Goal: Find specific page/section: Find specific page/section

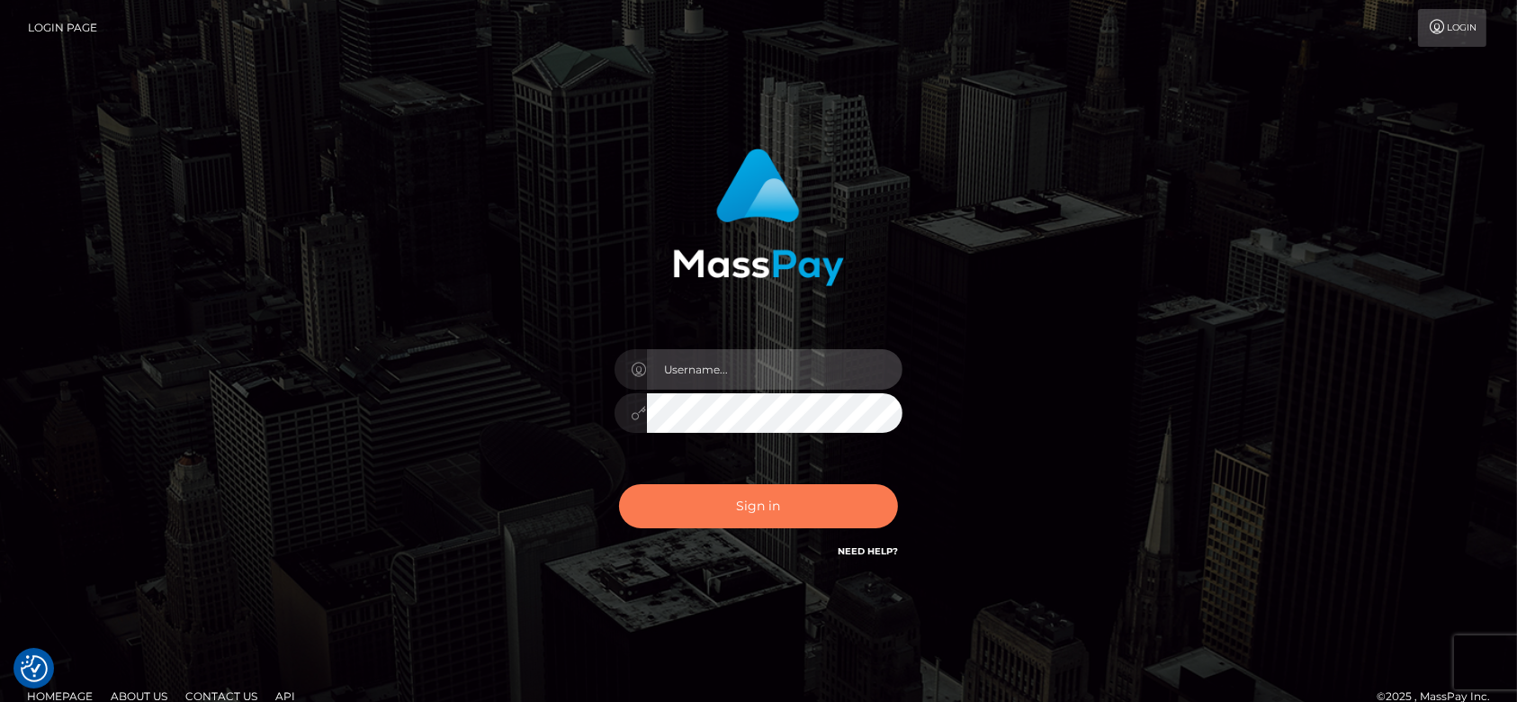
type input "[DOMAIN_NAME]"
click at [698, 493] on button "Sign in" at bounding box center [758, 506] width 279 height 44
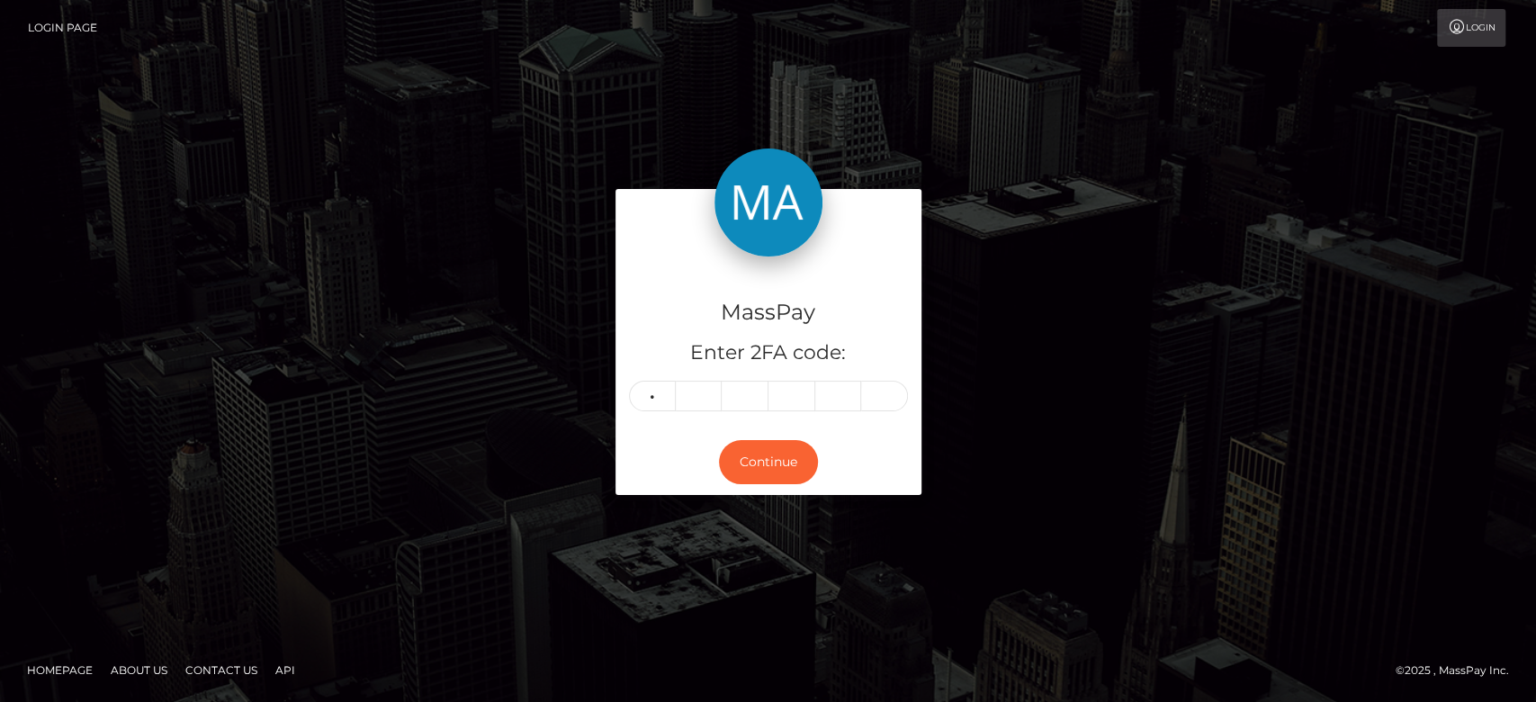
type input "2"
type input "4"
type input "1"
type input "8"
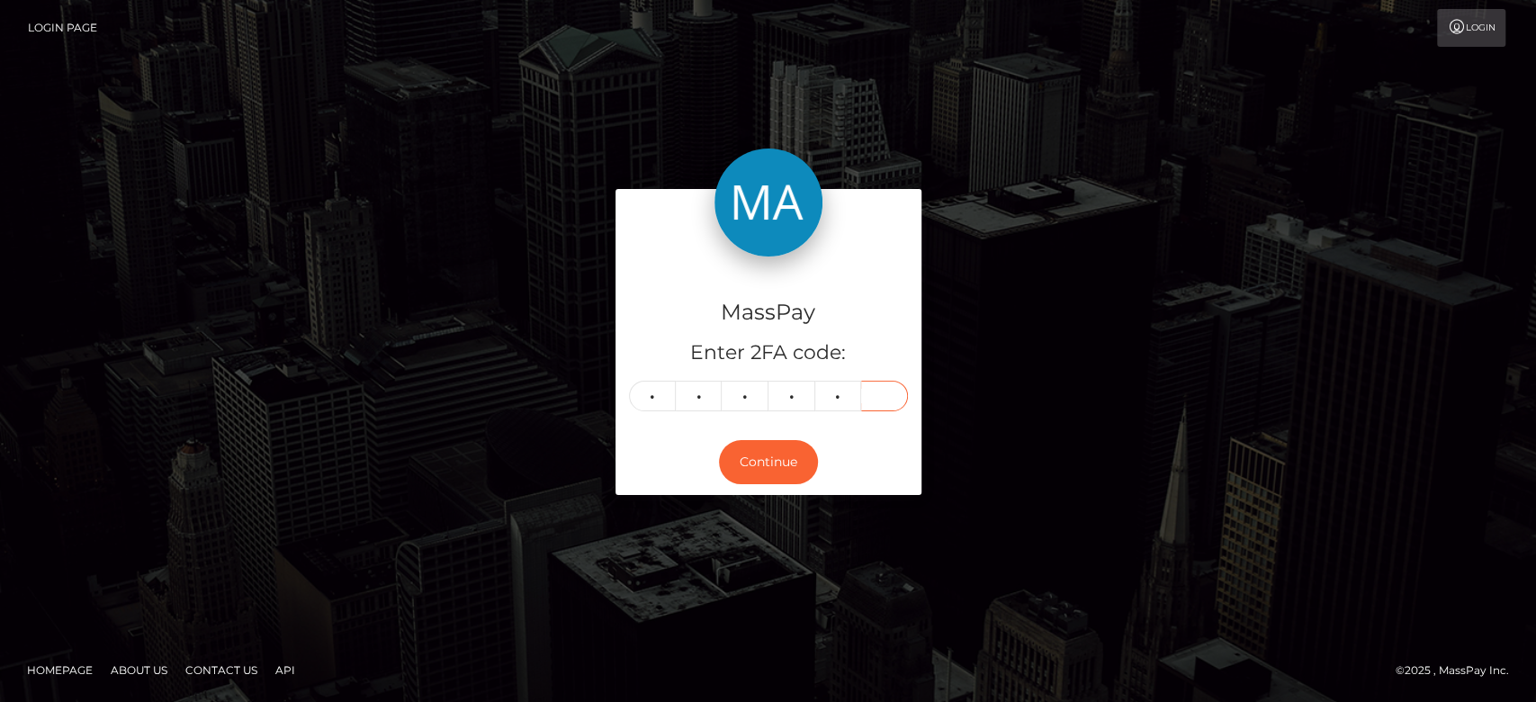
type input "0"
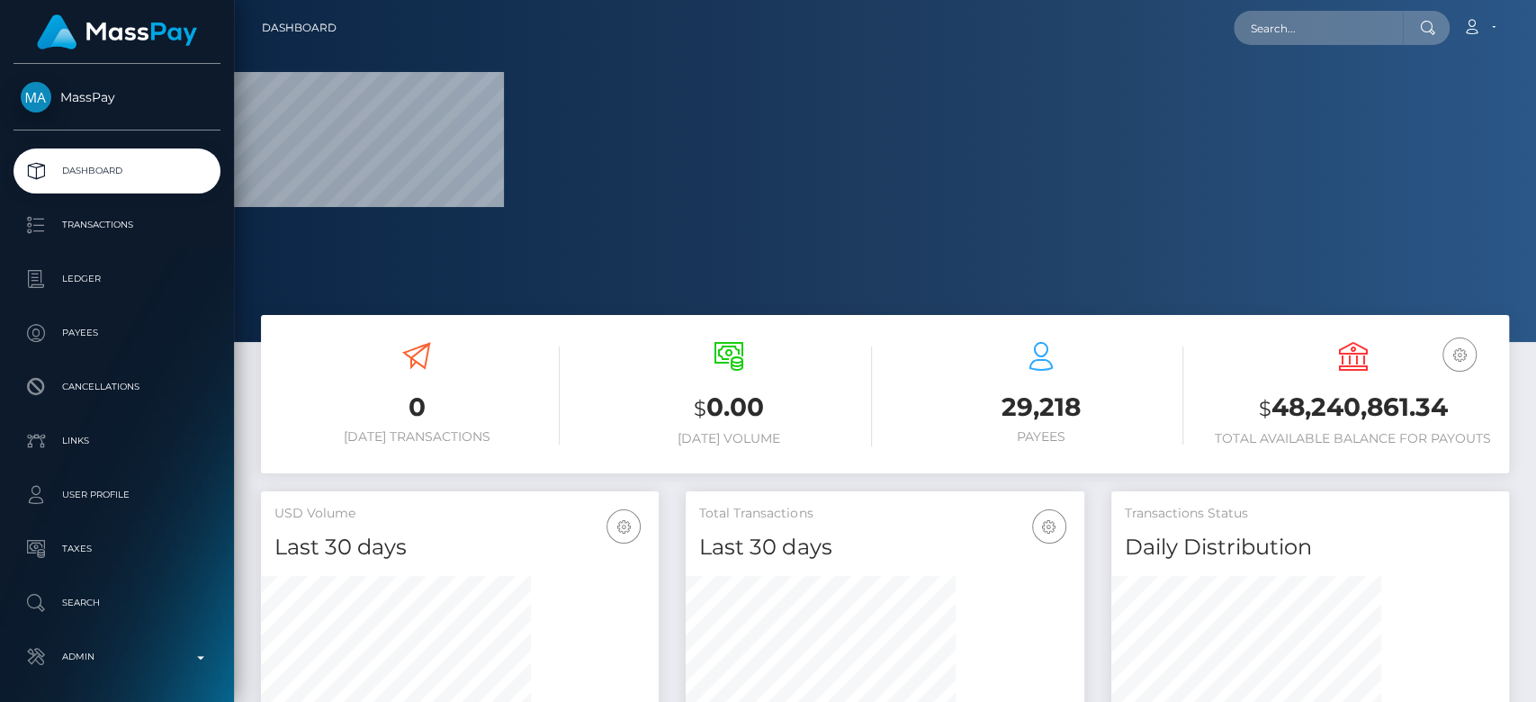
click at [1368, 9] on div "Loading... Loading... Account Edit Profile Logout" at bounding box center [929, 28] width 1157 height 38
paste input "officialsweetlysally@gmail.com"
click at [1339, 27] on input "text" at bounding box center [1318, 28] width 169 height 34
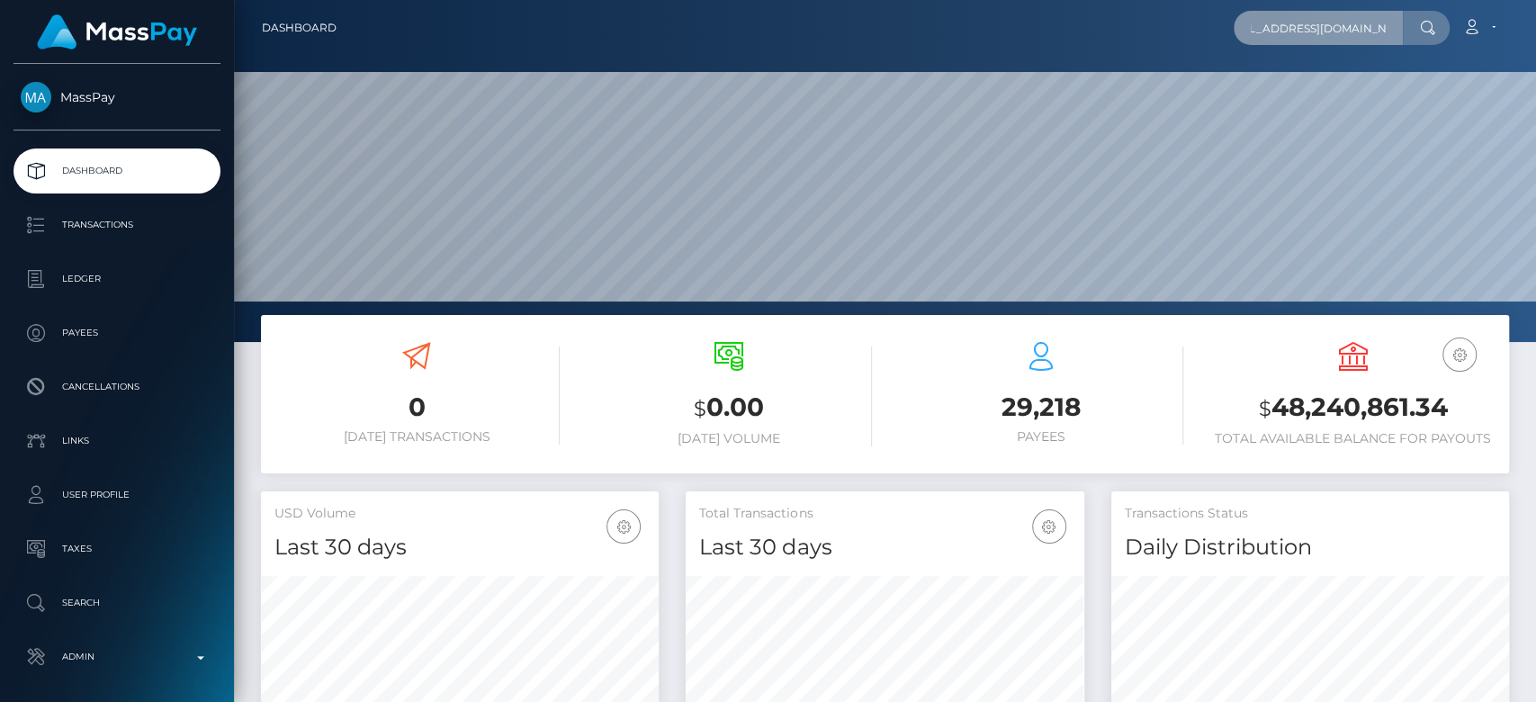
scroll to position [318, 398]
type input "officialsweetlysally@gmail.com"
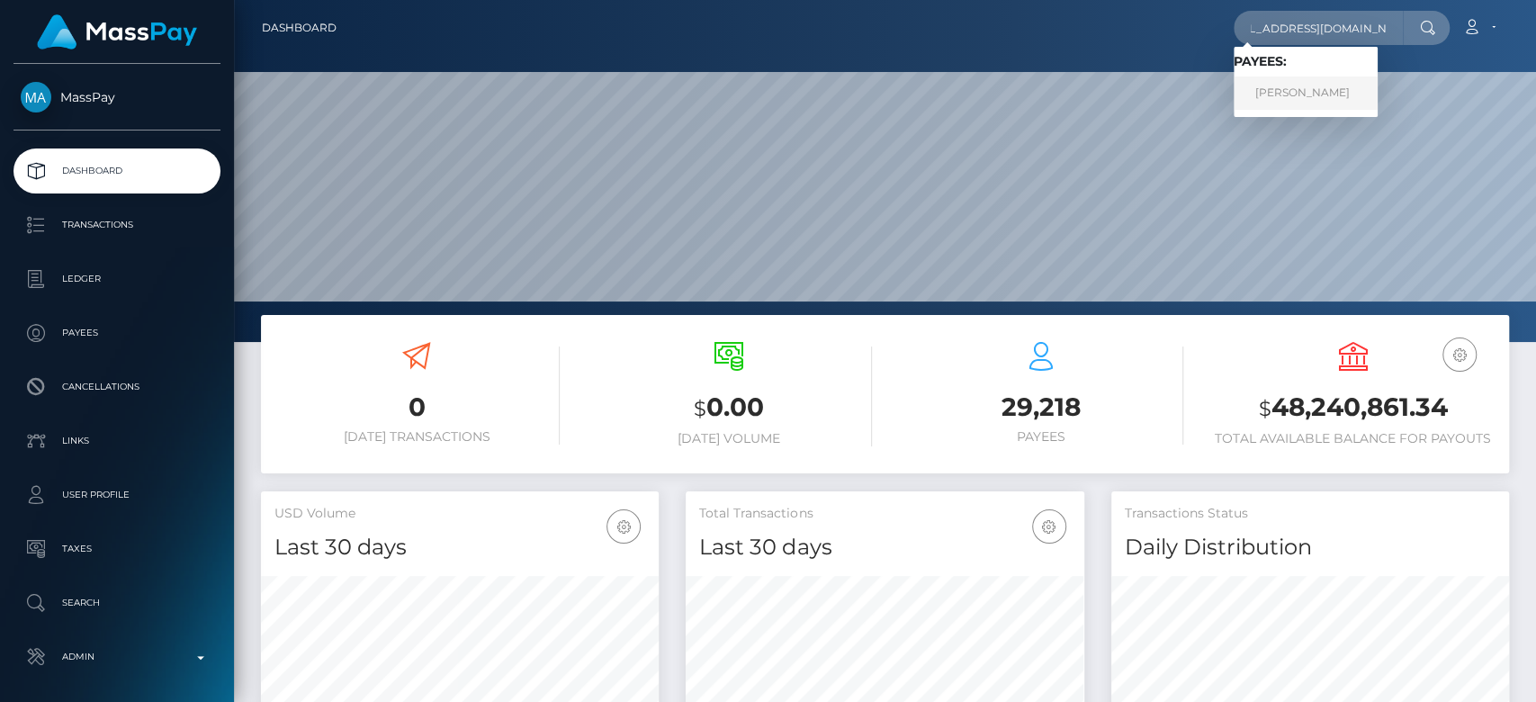
scroll to position [0, 0]
click at [1309, 85] on link "CHELSEA ALOYSIA HARDING" at bounding box center [1306, 92] width 144 height 33
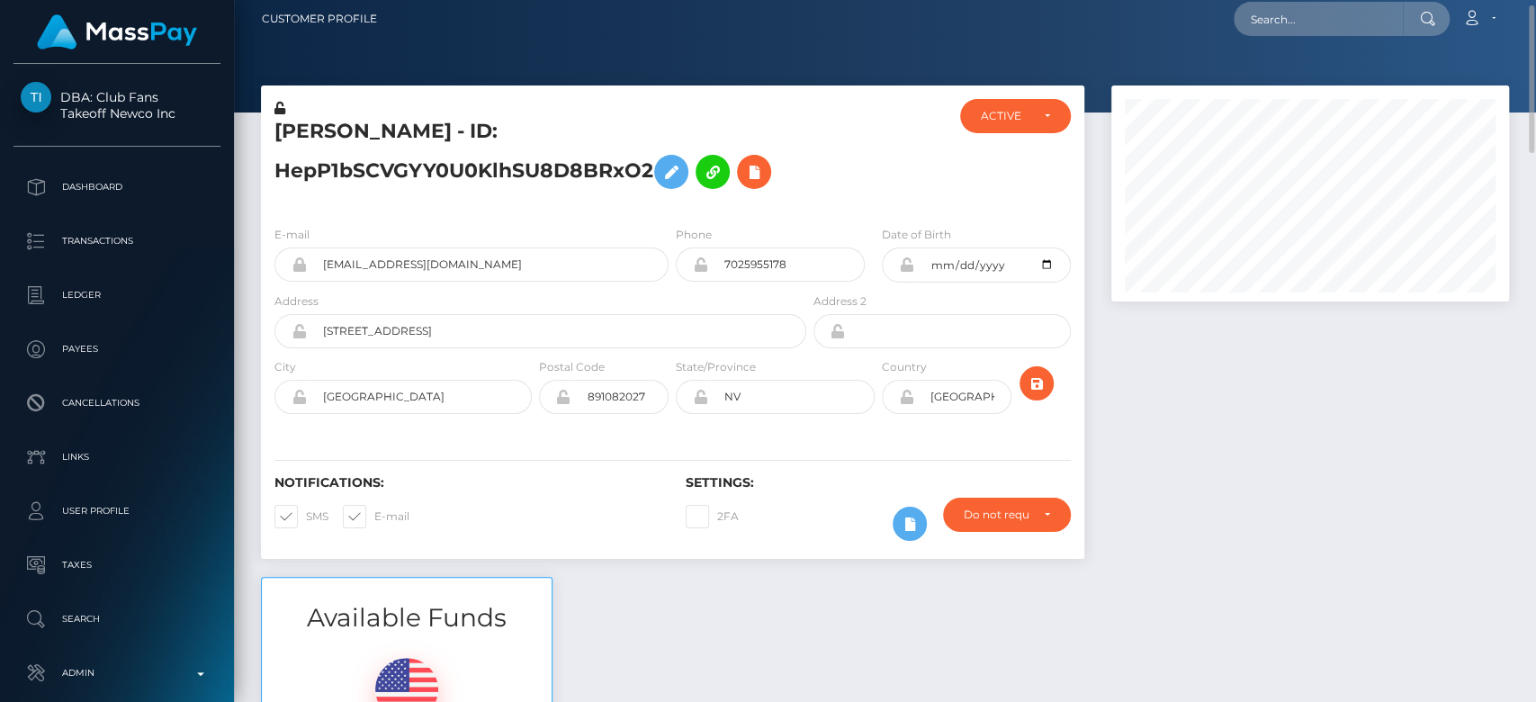
scroll to position [8, 0]
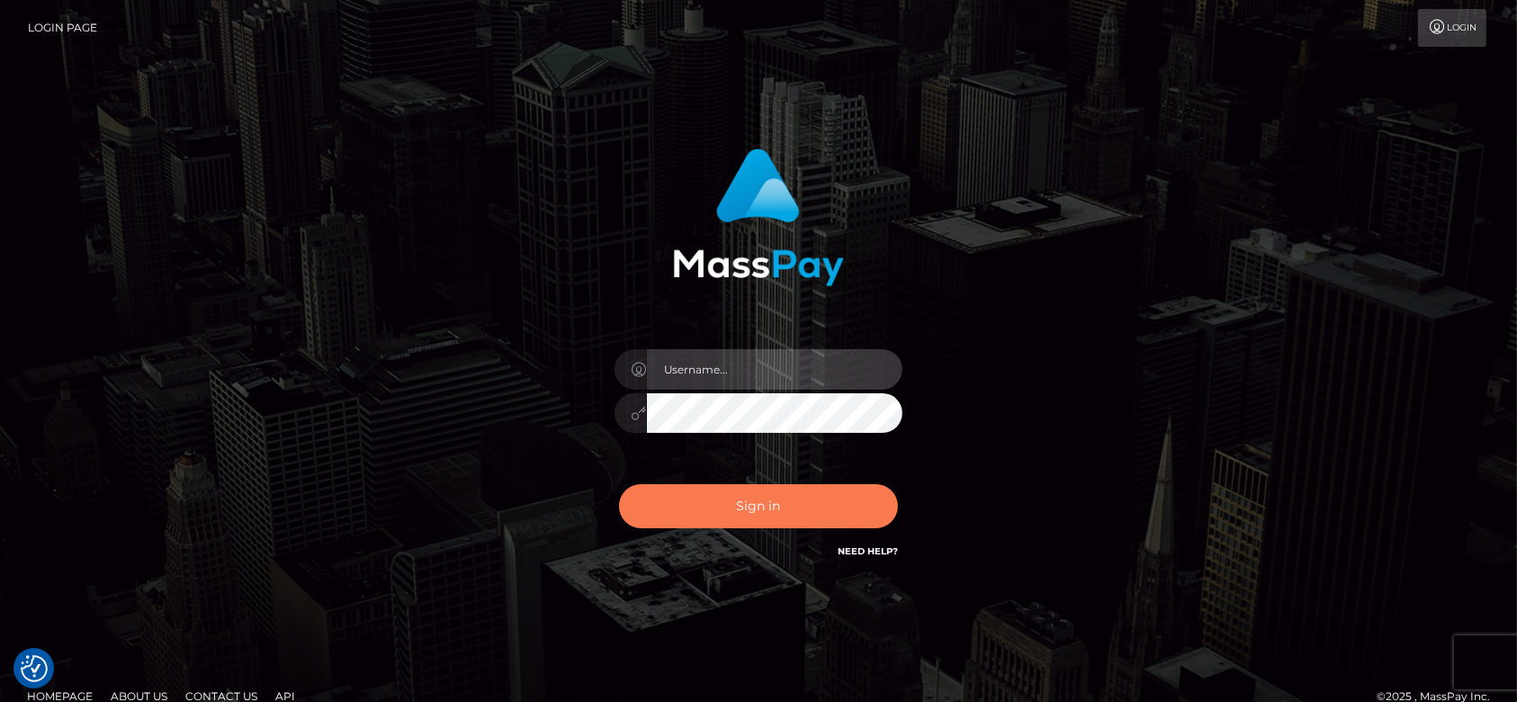
type input "[DOMAIN_NAME]"
click at [733, 495] on button "Sign in" at bounding box center [758, 506] width 279 height 44
type input "fr.es"
click at [734, 500] on button "Sign in" at bounding box center [758, 506] width 279 height 44
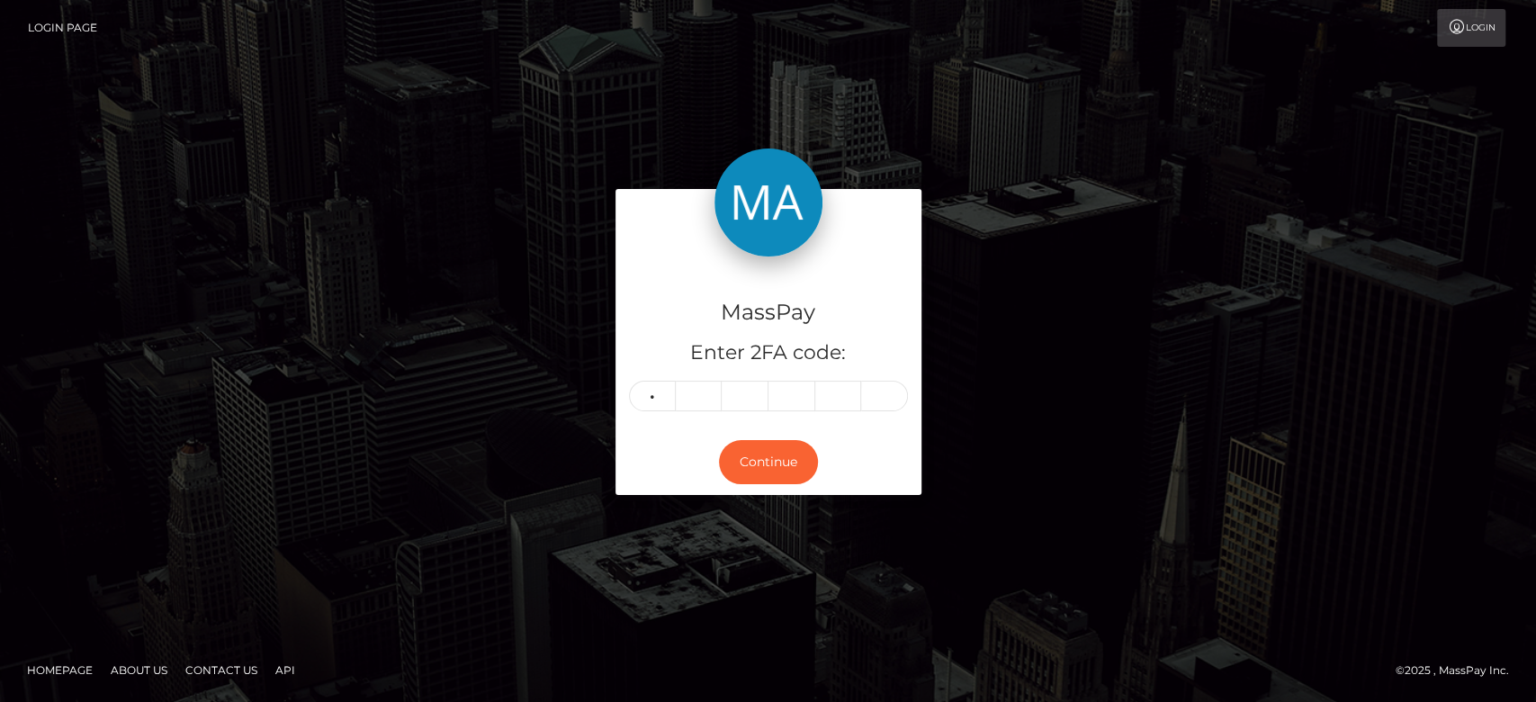
type input "5"
type input "4"
type input "2"
type input "9"
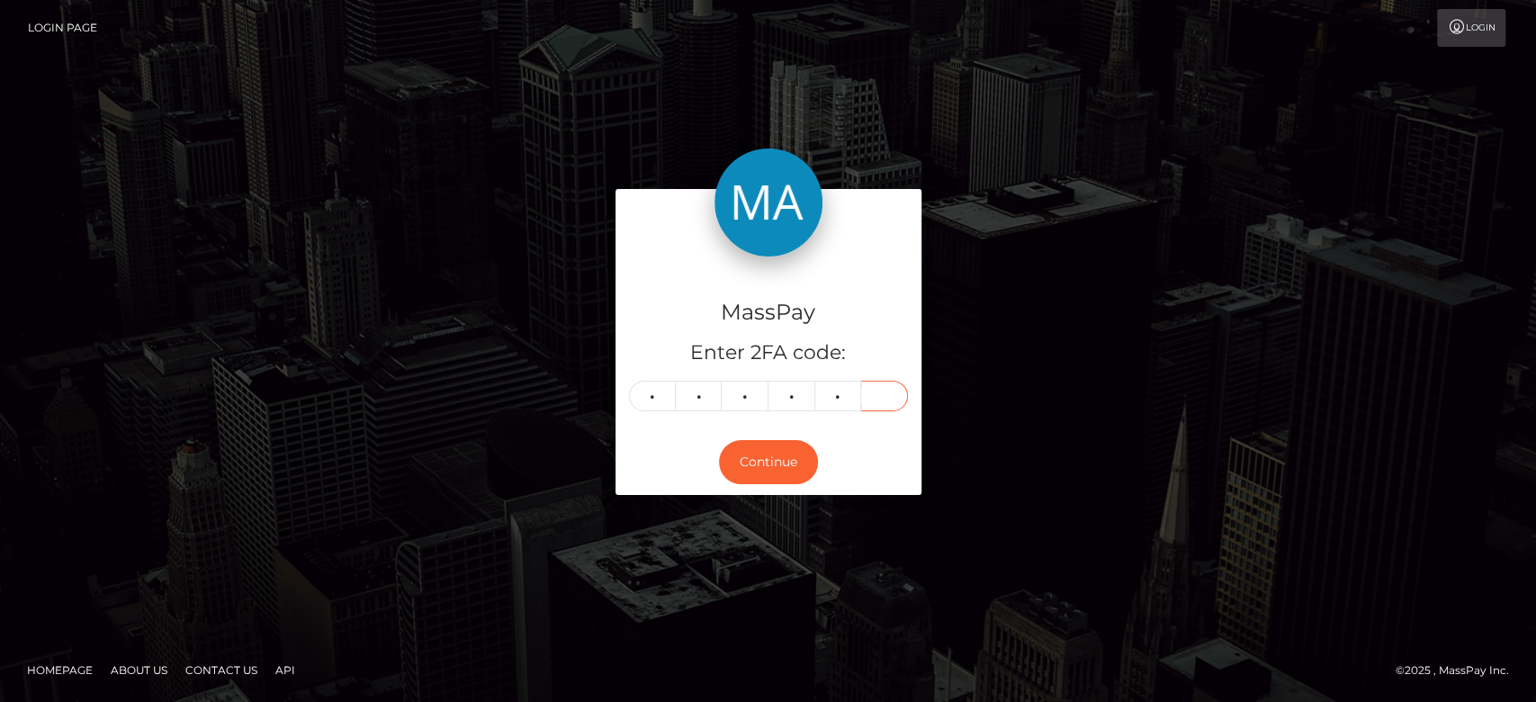
type input "0"
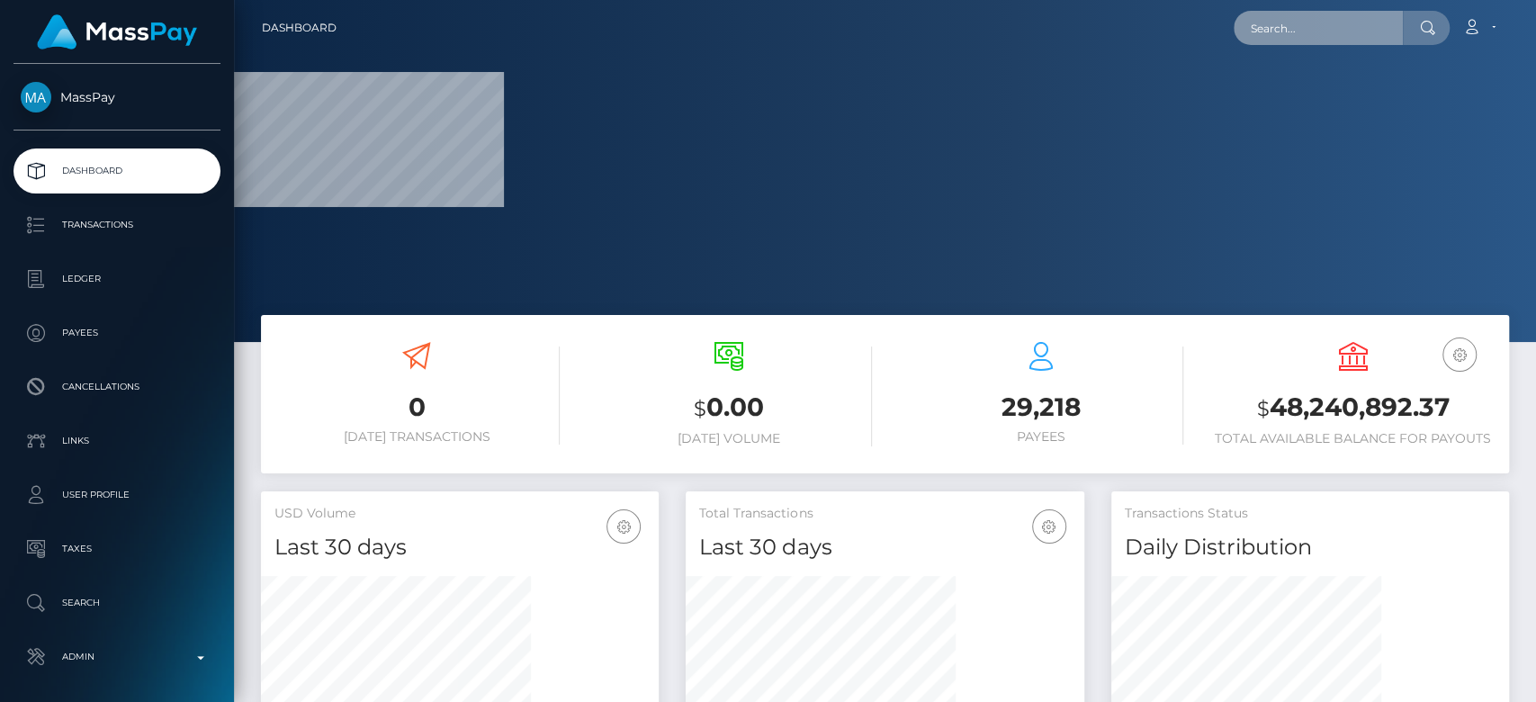
click at [1273, 28] on input "text" at bounding box center [1318, 28] width 169 height 34
paste input "[EMAIL_ADDRESS][DOMAIN_NAME]"
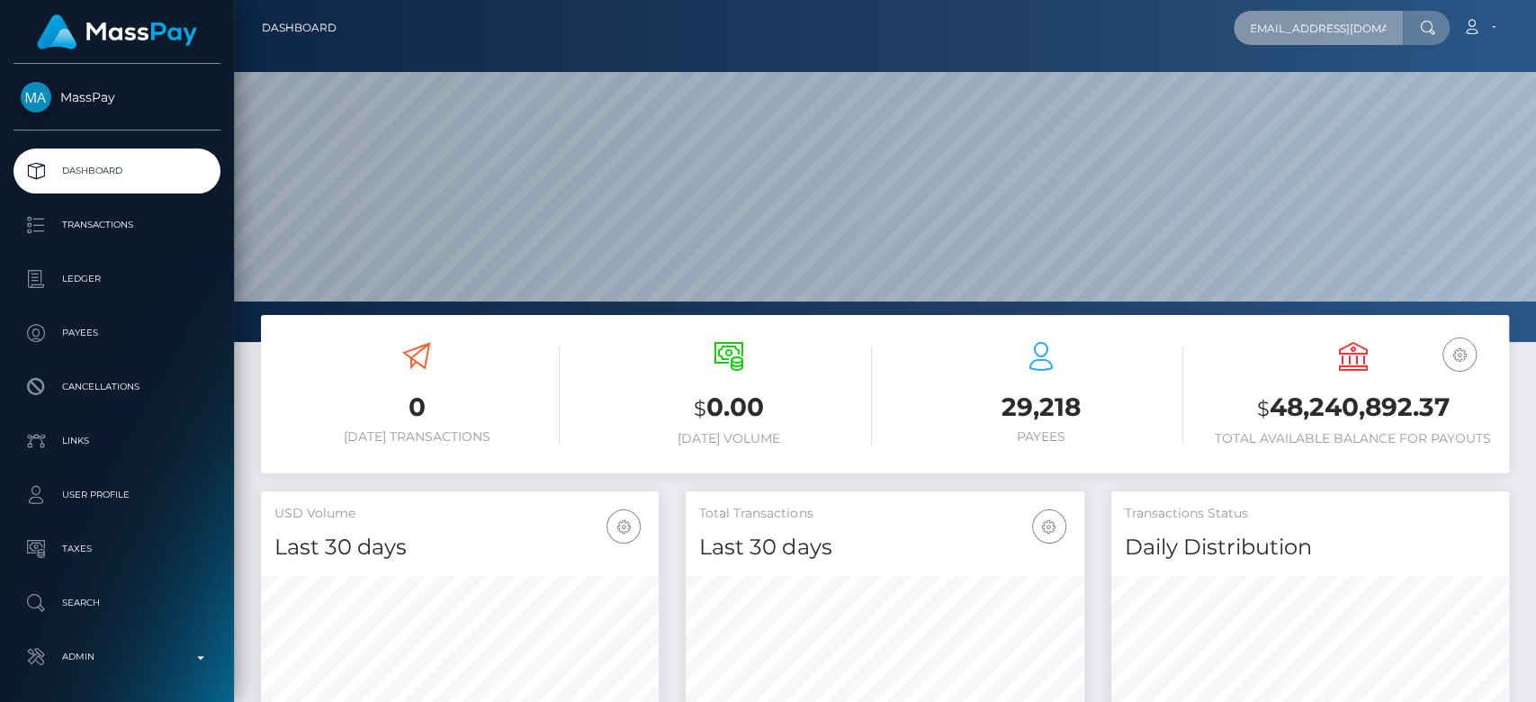
scroll to position [318, 398]
type input "nikkigray674@gmail.com"
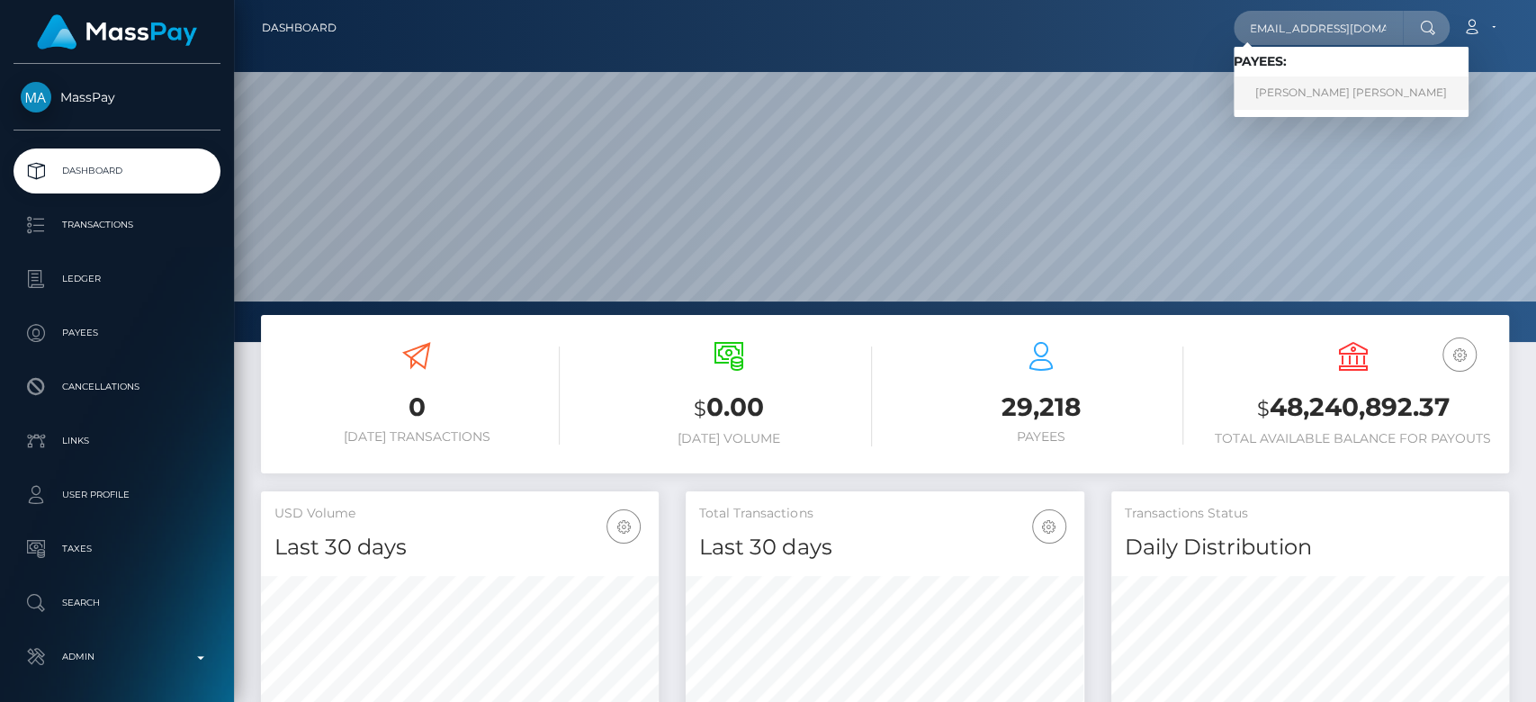
click at [1344, 76] on link "Abdou Yande Ndoye" at bounding box center [1351, 92] width 235 height 33
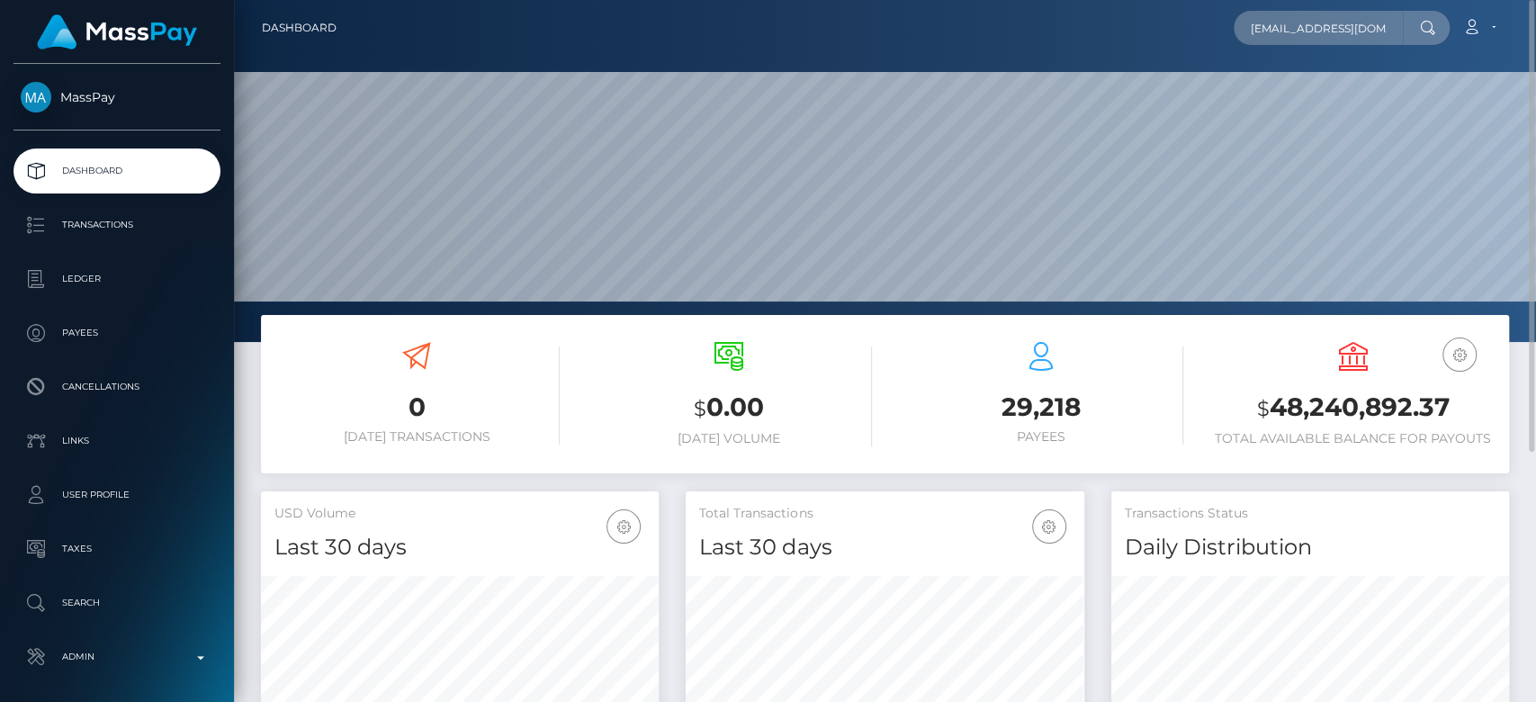
scroll to position [389, 0]
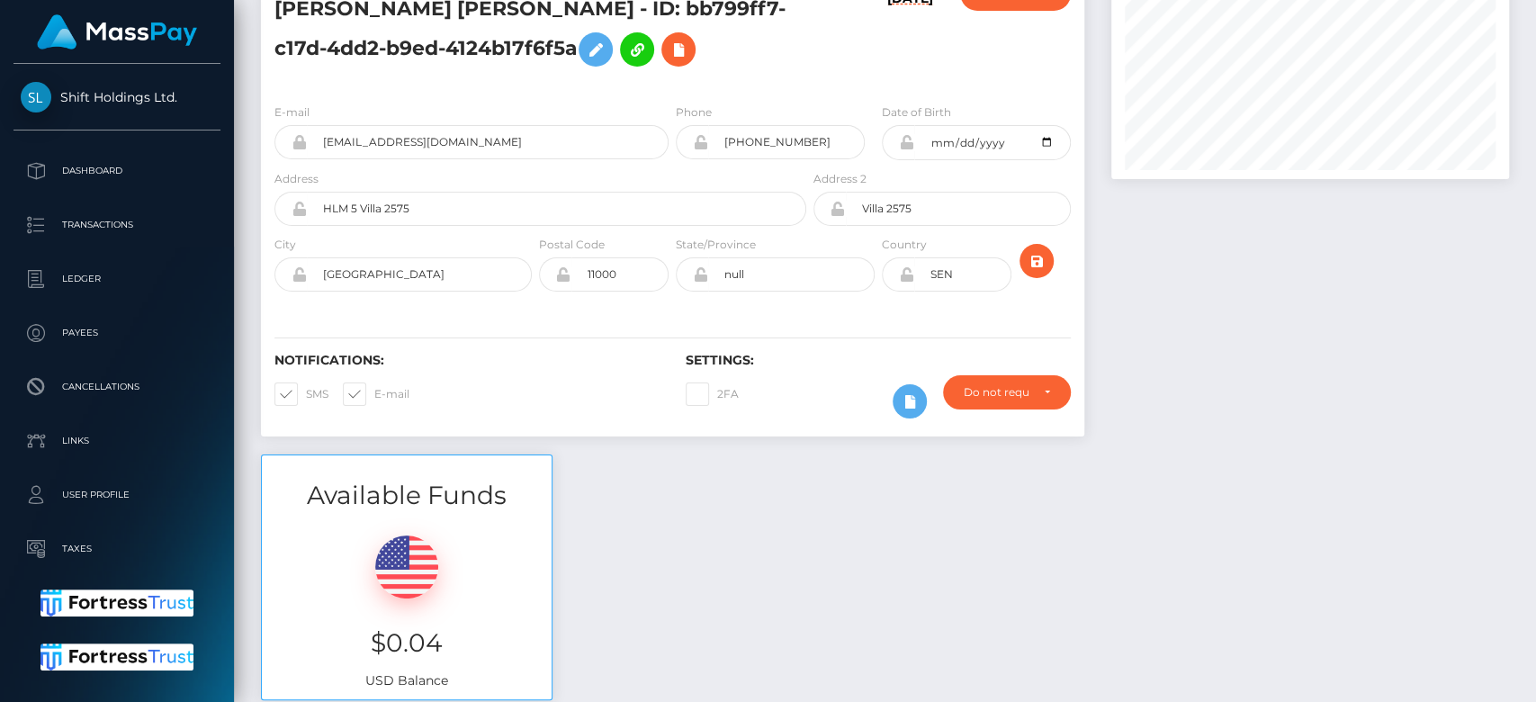
scroll to position [216, 398]
click at [1119, 342] on div at bounding box center [1310, 208] width 425 height 491
click at [1245, 403] on div at bounding box center [1310, 208] width 425 height 491
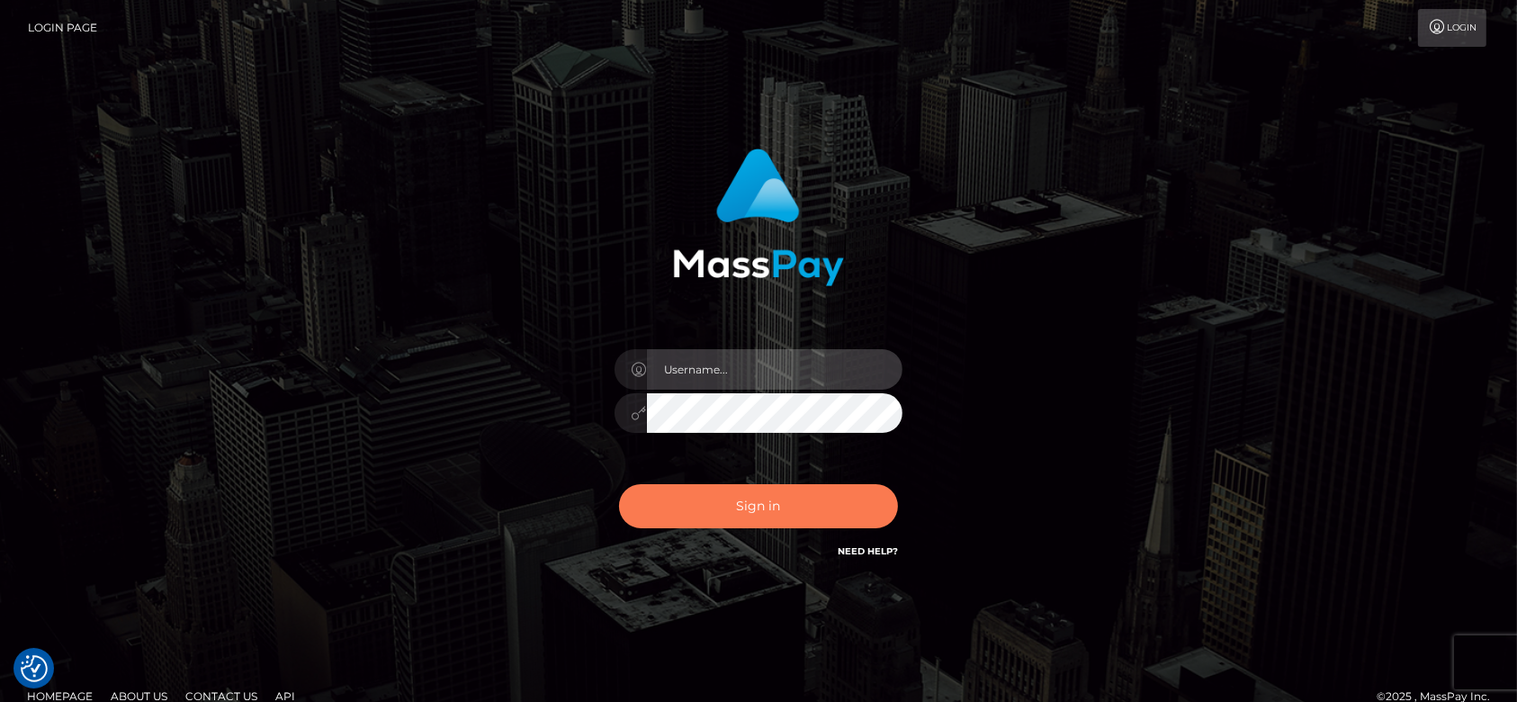
type input "fr.es"
click at [730, 486] on button "Sign in" at bounding box center [758, 506] width 279 height 44
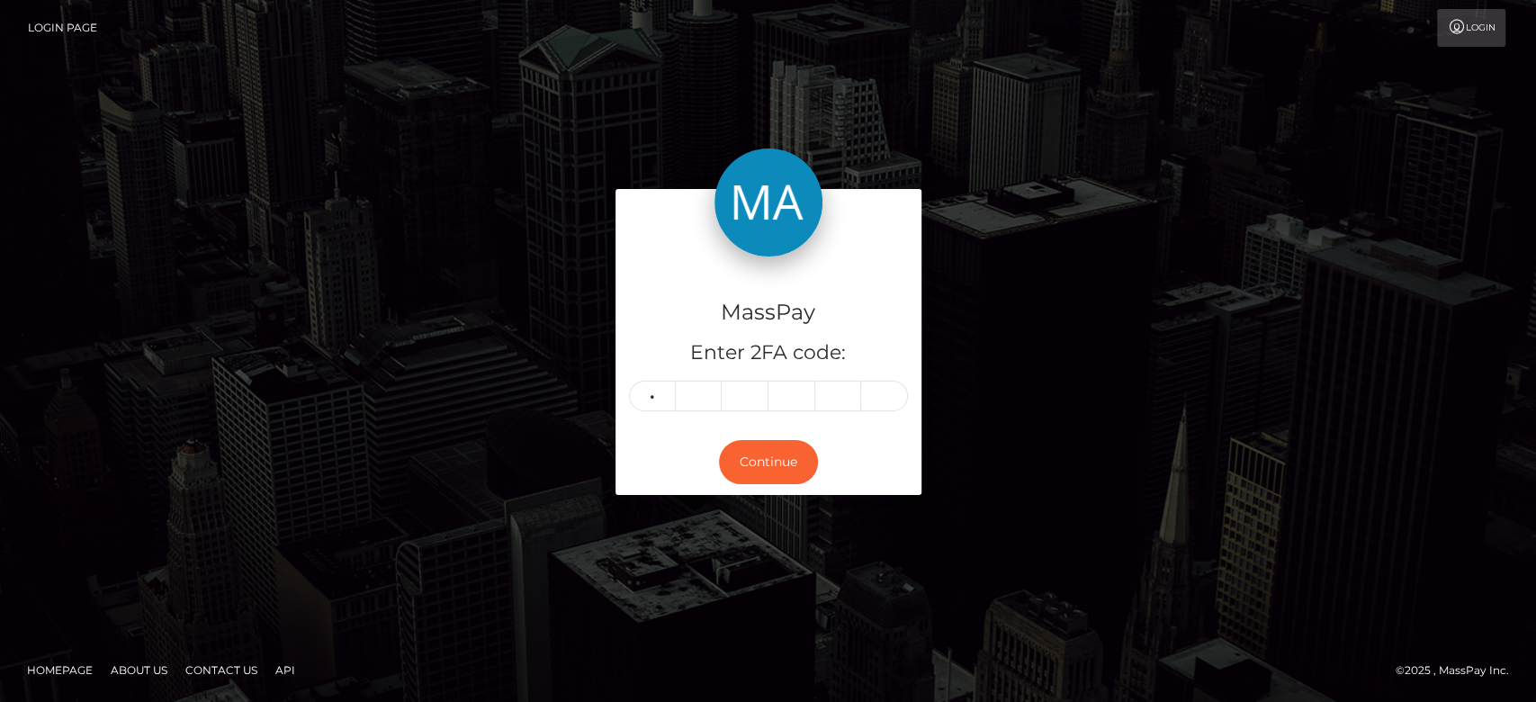
type input "2"
type input "1"
type input "4"
type input "2"
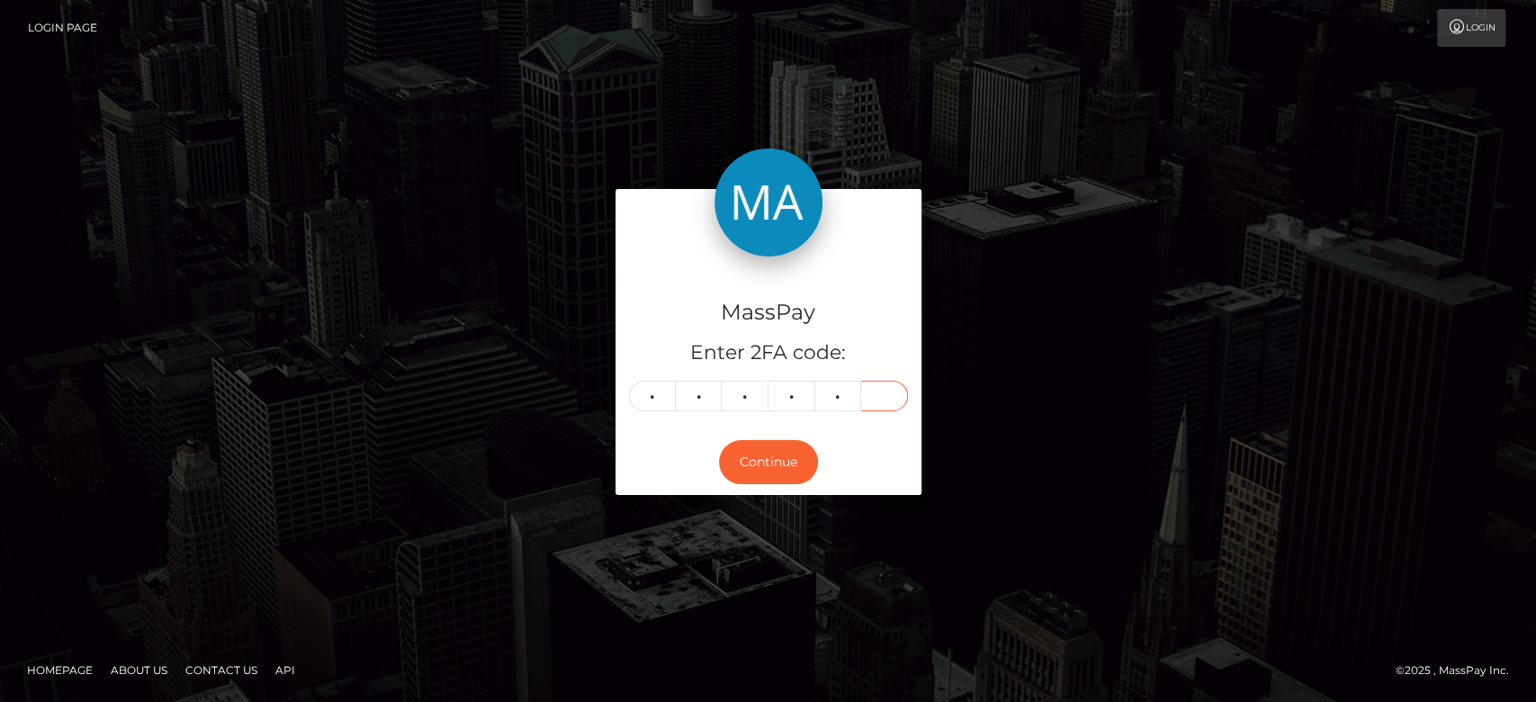
type input "0"
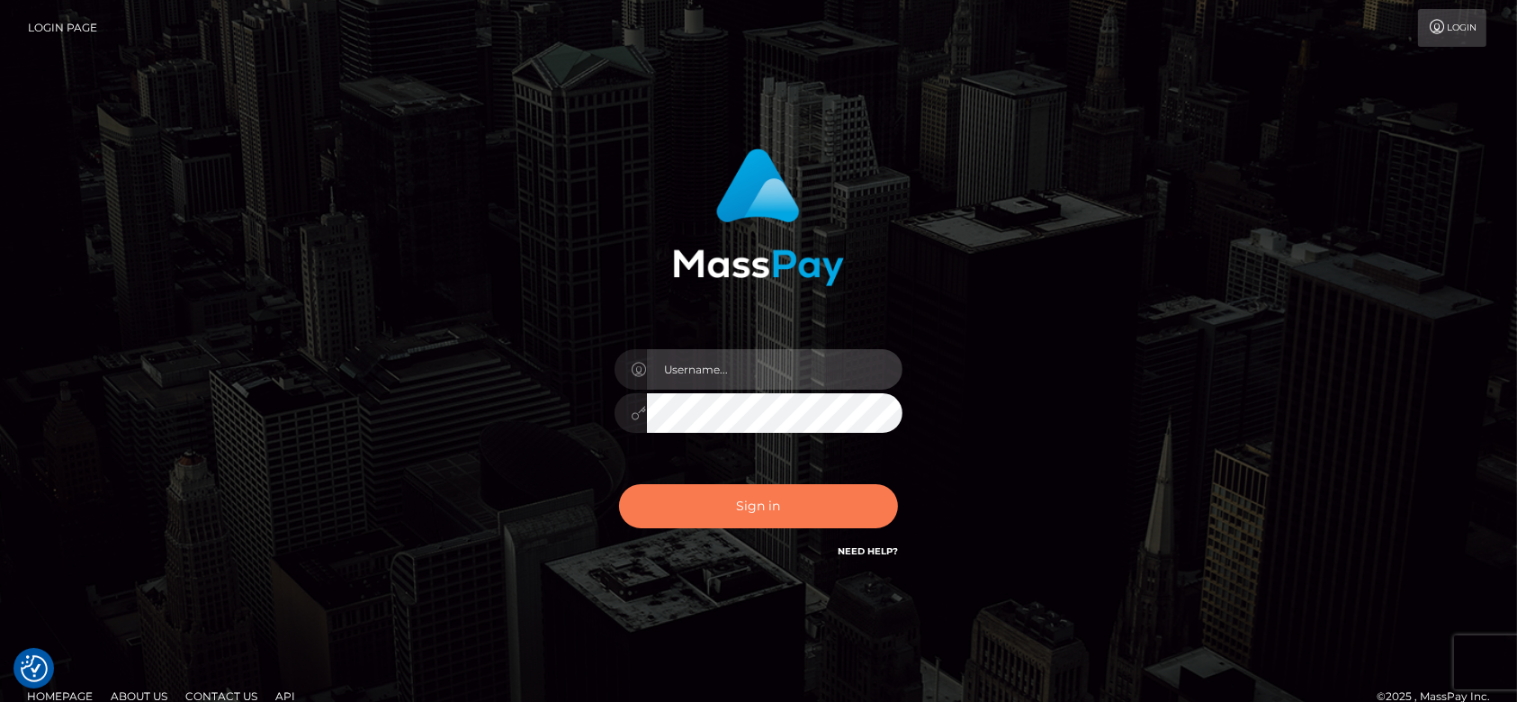
type input "[DOMAIN_NAME]"
click at [756, 505] on button "Sign in" at bounding box center [758, 506] width 279 height 44
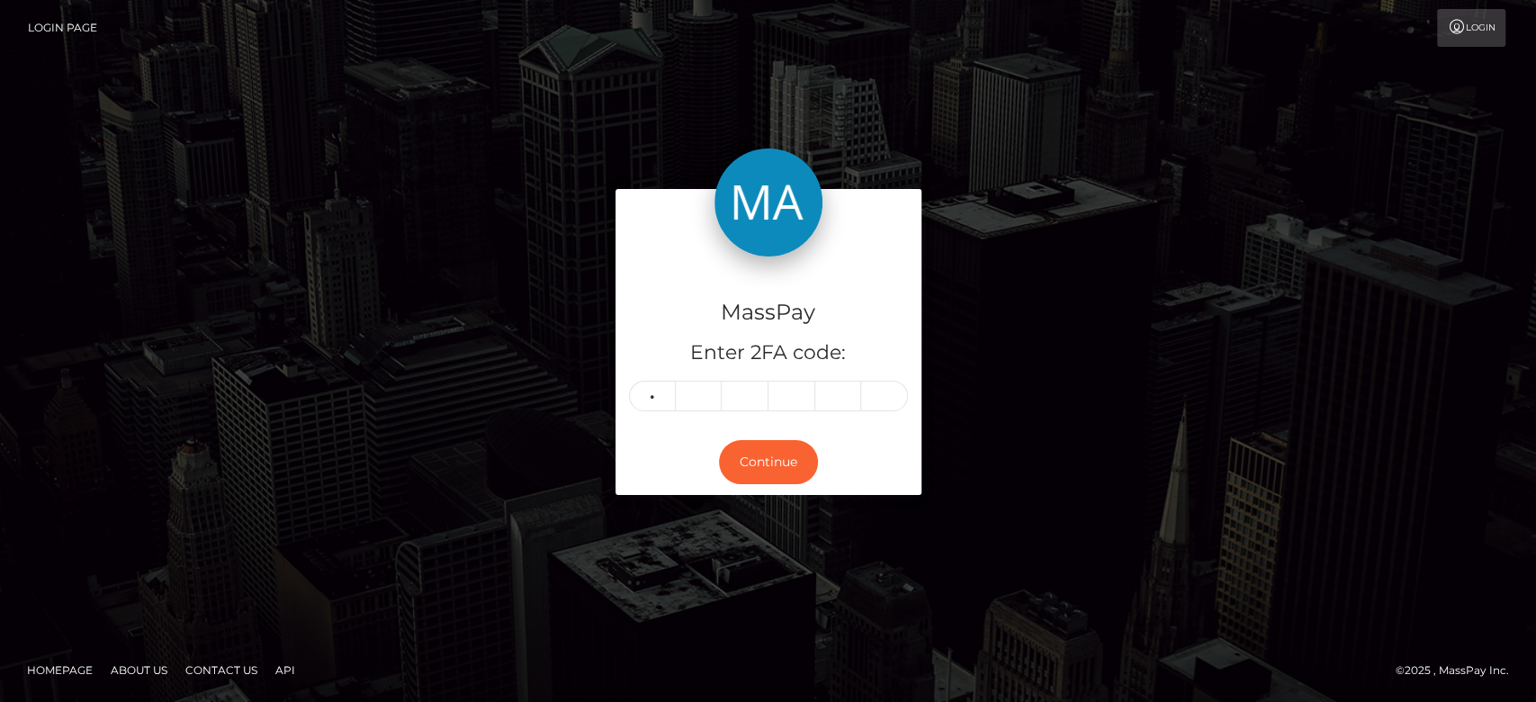
type input "2"
type input "0"
type input "2"
type input "0"
type input "9"
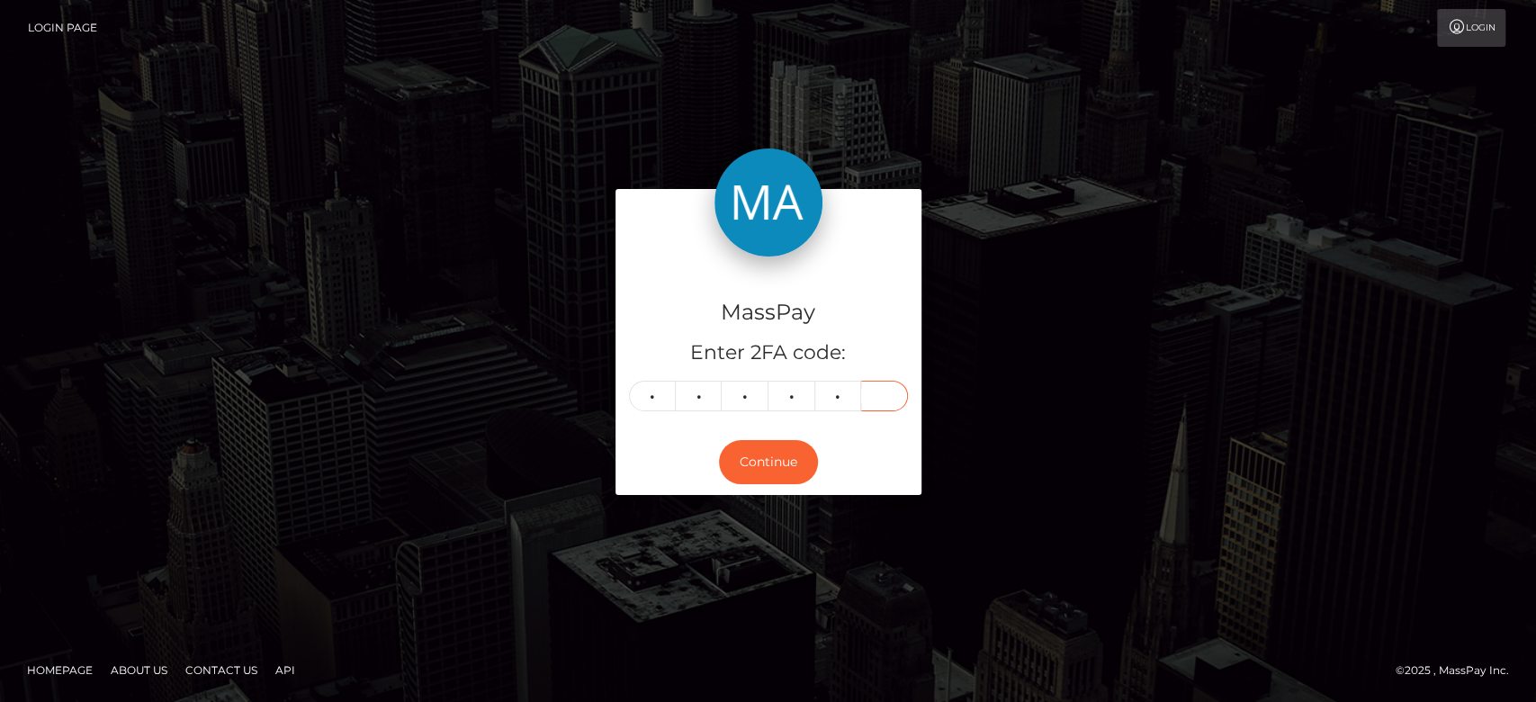
type input "4"
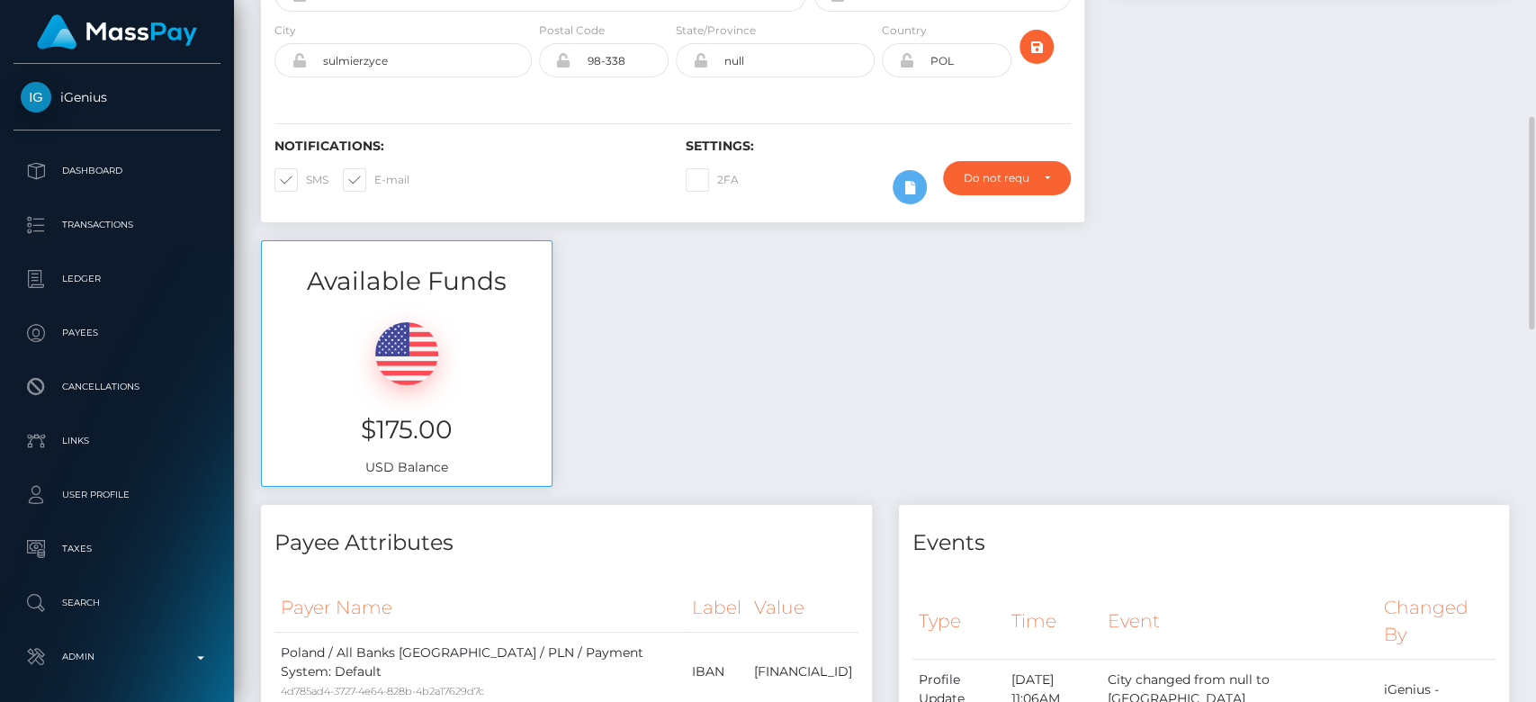
scroll to position [337, 0]
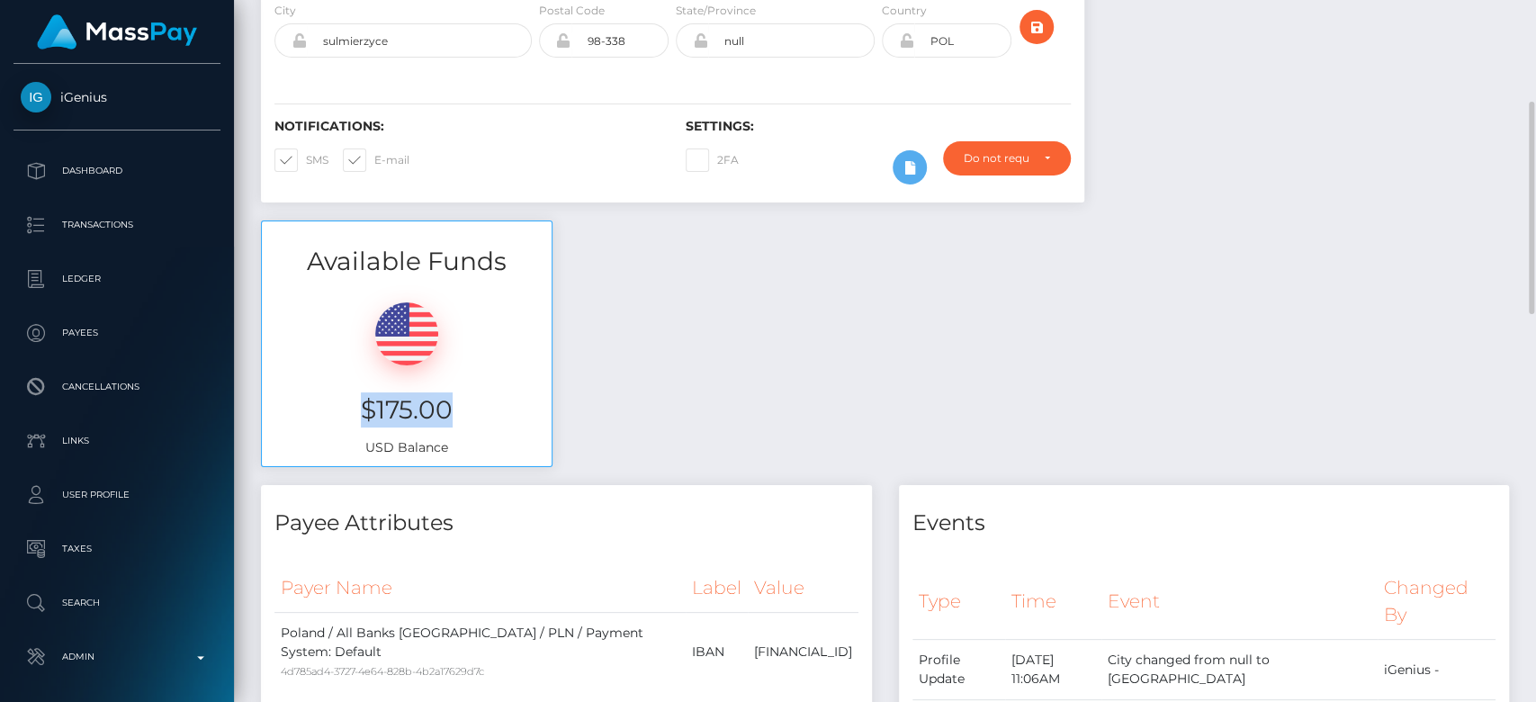
drag, startPoint x: 461, startPoint y: 416, endPoint x: 327, endPoint y: 401, distance: 134.9
click at [327, 401] on h3 "$175.00" at bounding box center [406, 409] width 263 height 35
copy h3 "$175.00"
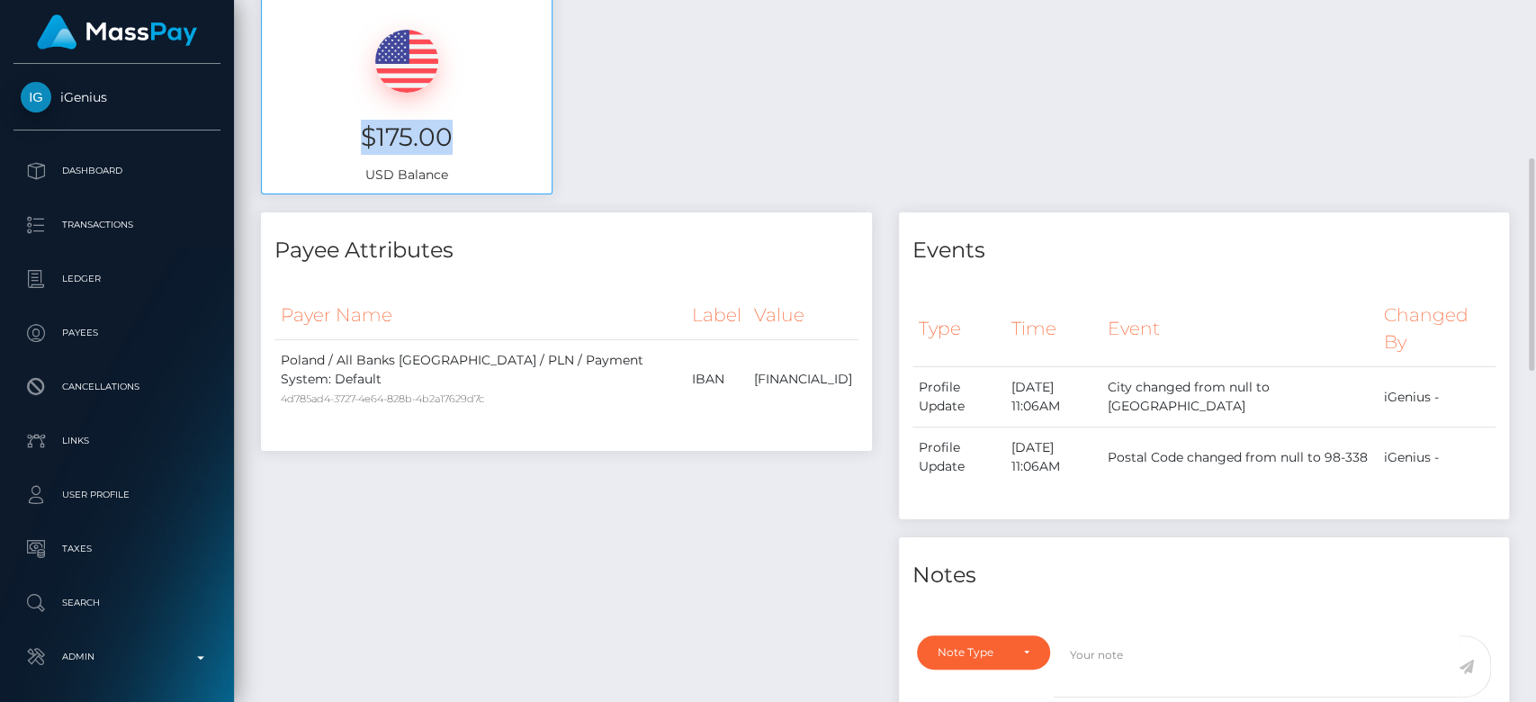
scroll to position [590, 0]
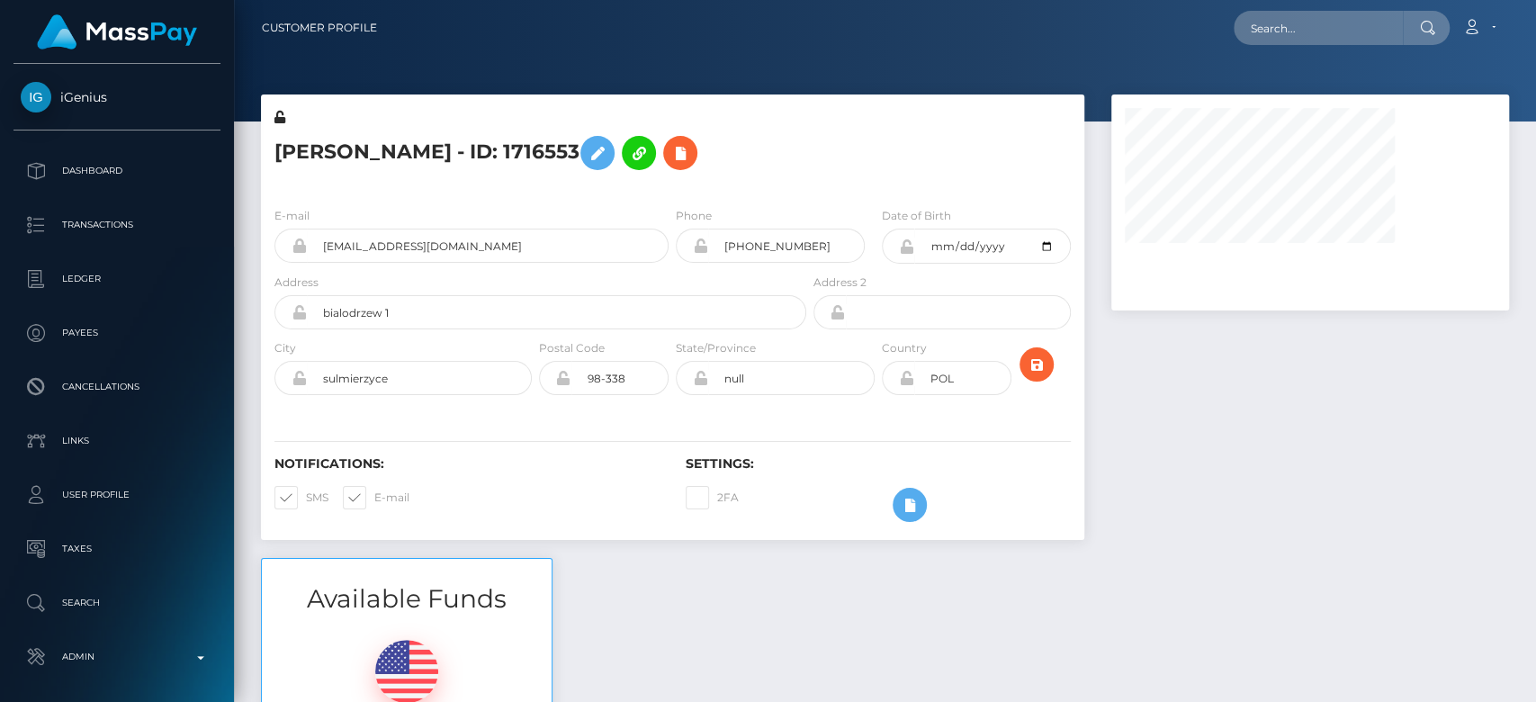
click at [1191, 507] on div at bounding box center [1310, 325] width 425 height 463
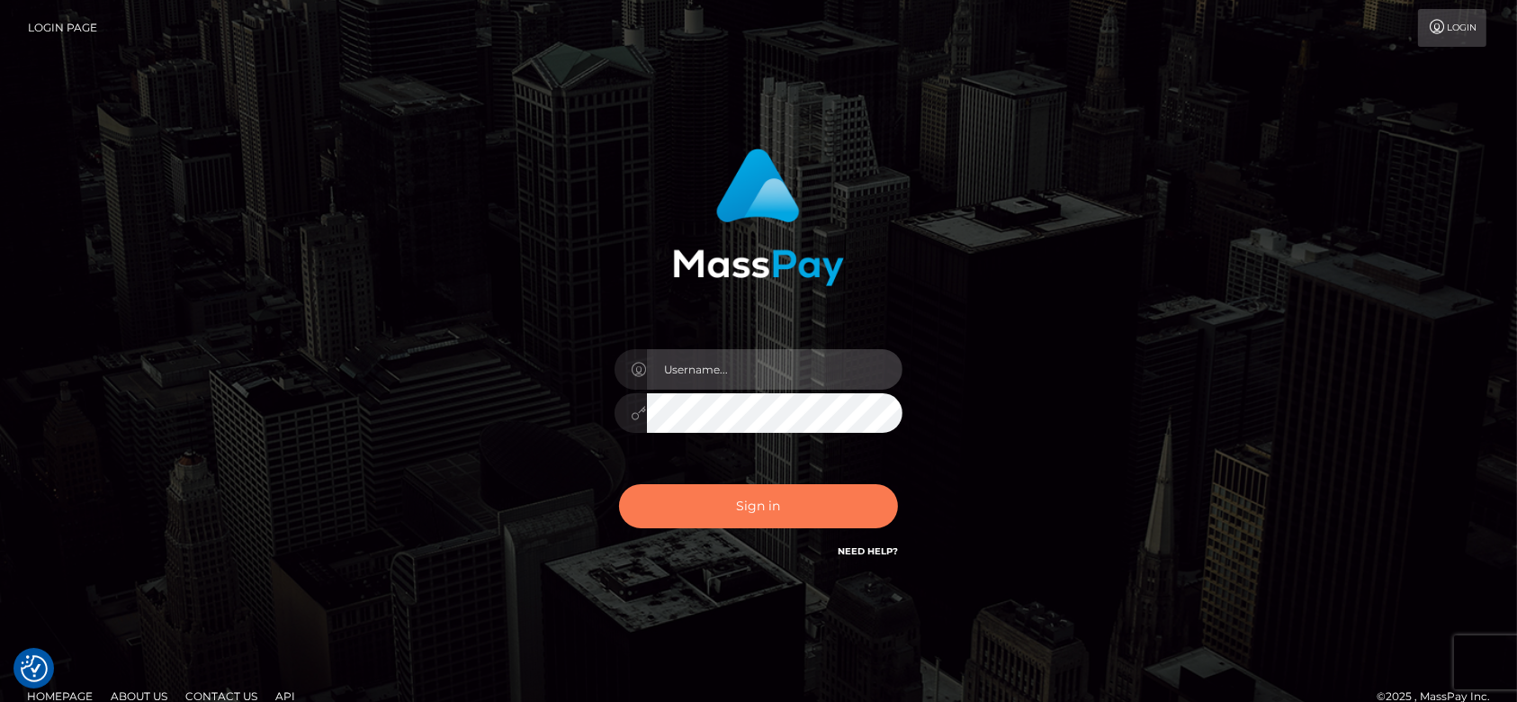
type input "fr.es"
click at [833, 508] on button "Sign in" at bounding box center [758, 506] width 279 height 44
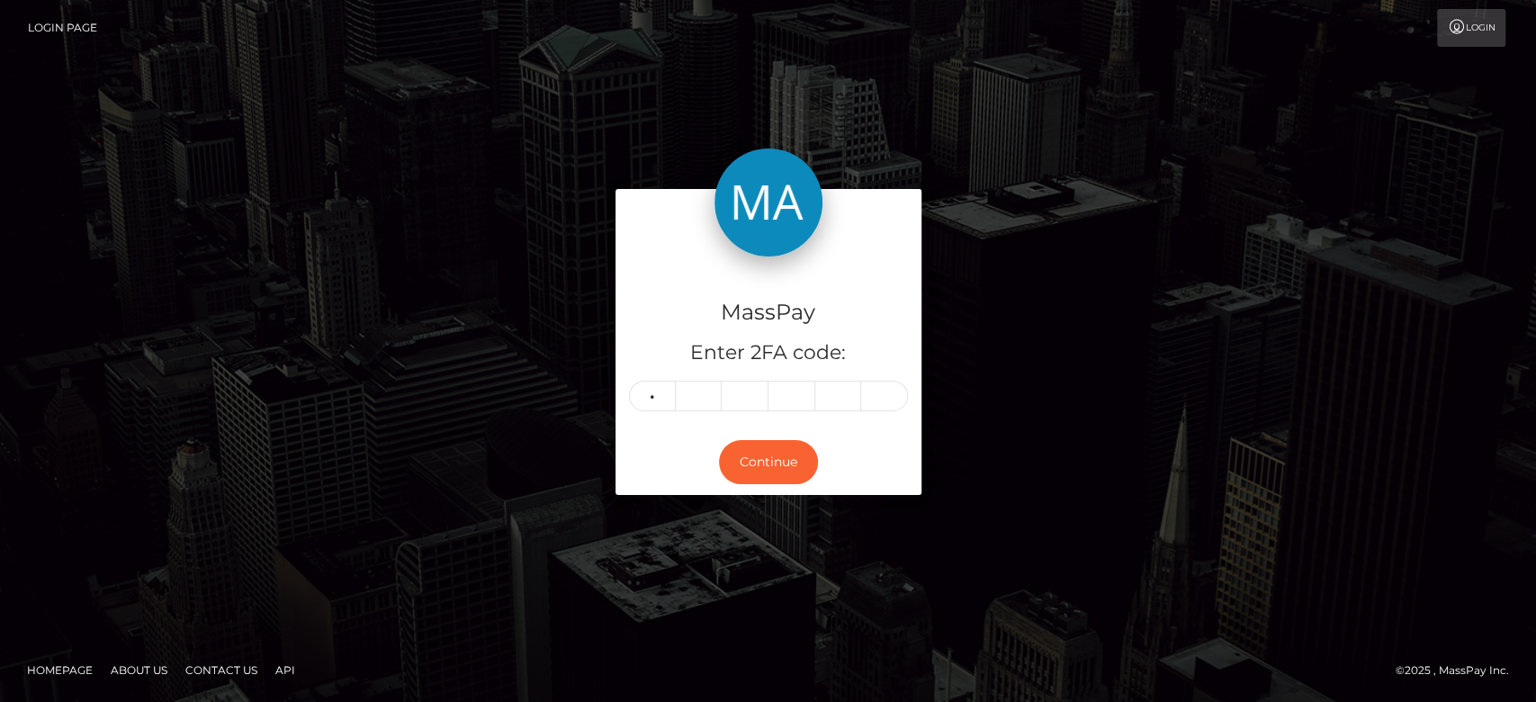
type input "3"
type input "8"
type input "7"
type input "1"
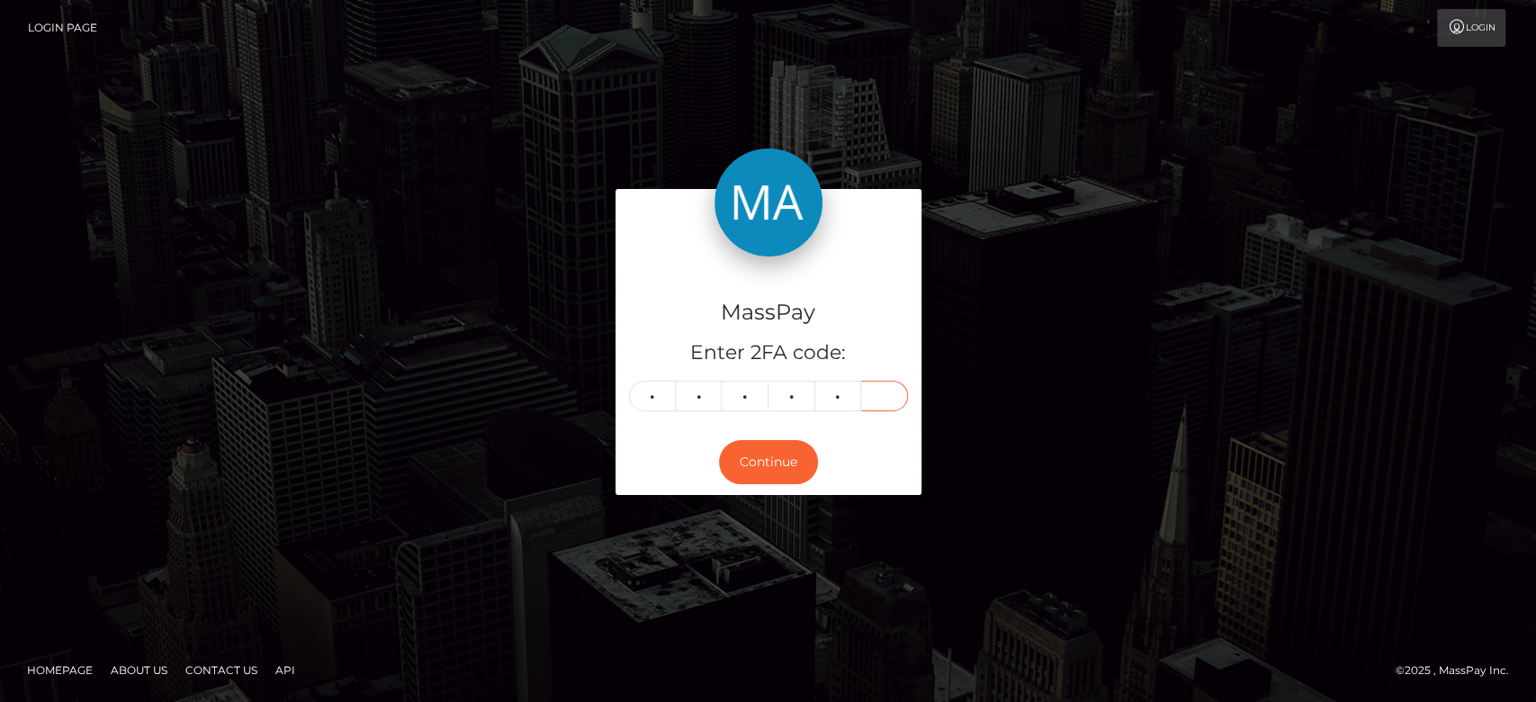
type input "3"
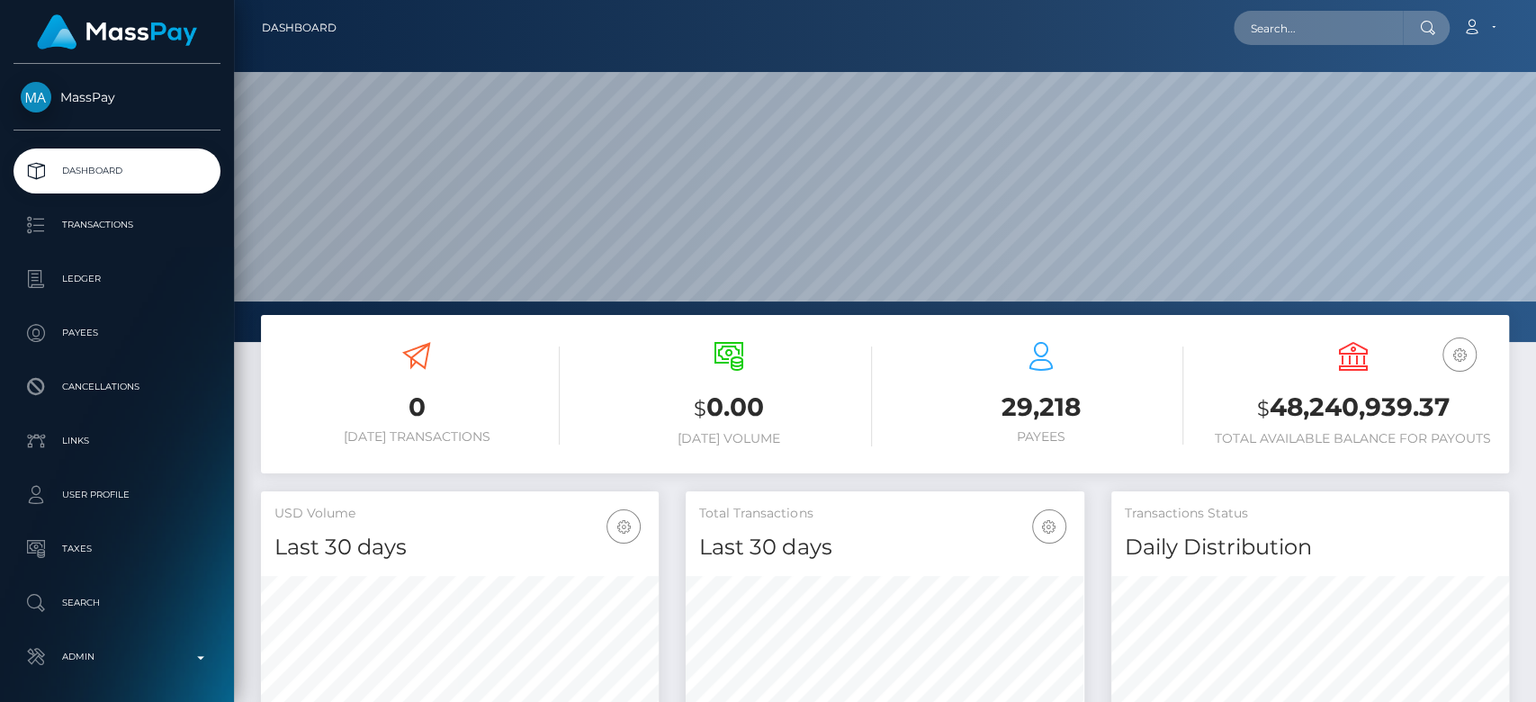
scroll to position [318, 398]
click at [1308, 16] on input "text" at bounding box center [1318, 28] width 169 height 34
paste input "rosaura.losrealejos@gmail.com"
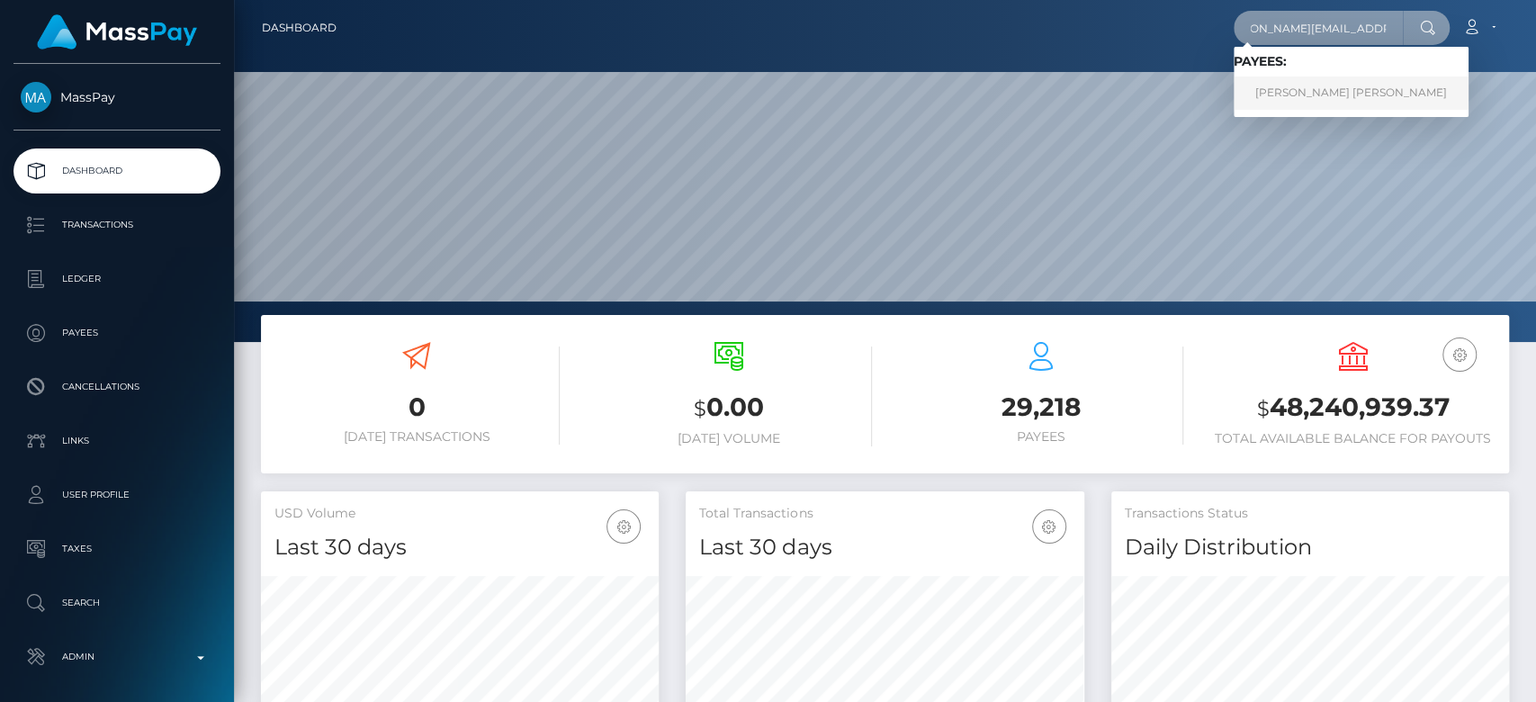
type input "rosaura.losrealejos@gmail.com"
click at [1315, 85] on link "Rosaura Begoña Perez Marrero" at bounding box center [1351, 92] width 235 height 33
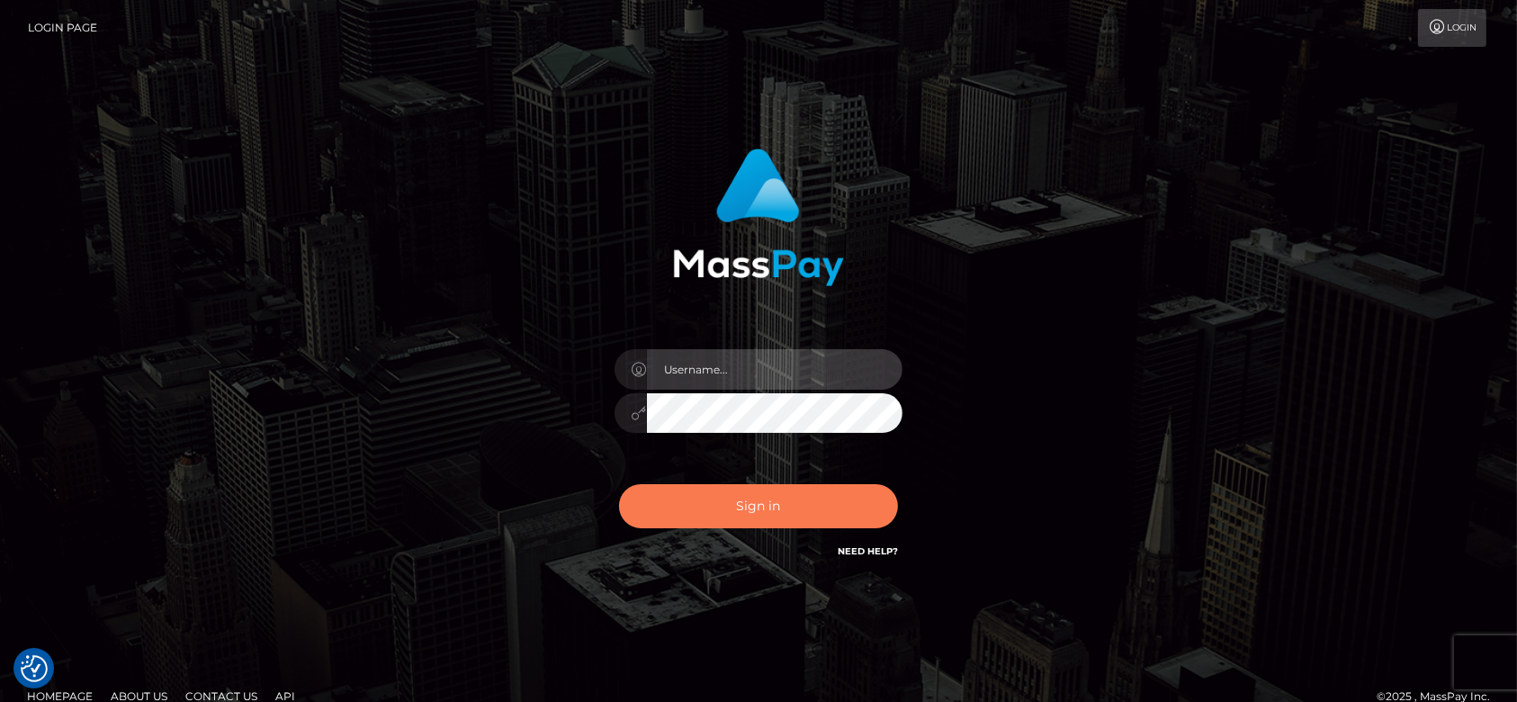
type input "[DOMAIN_NAME]"
click at [761, 502] on button "Sign in" at bounding box center [758, 506] width 279 height 44
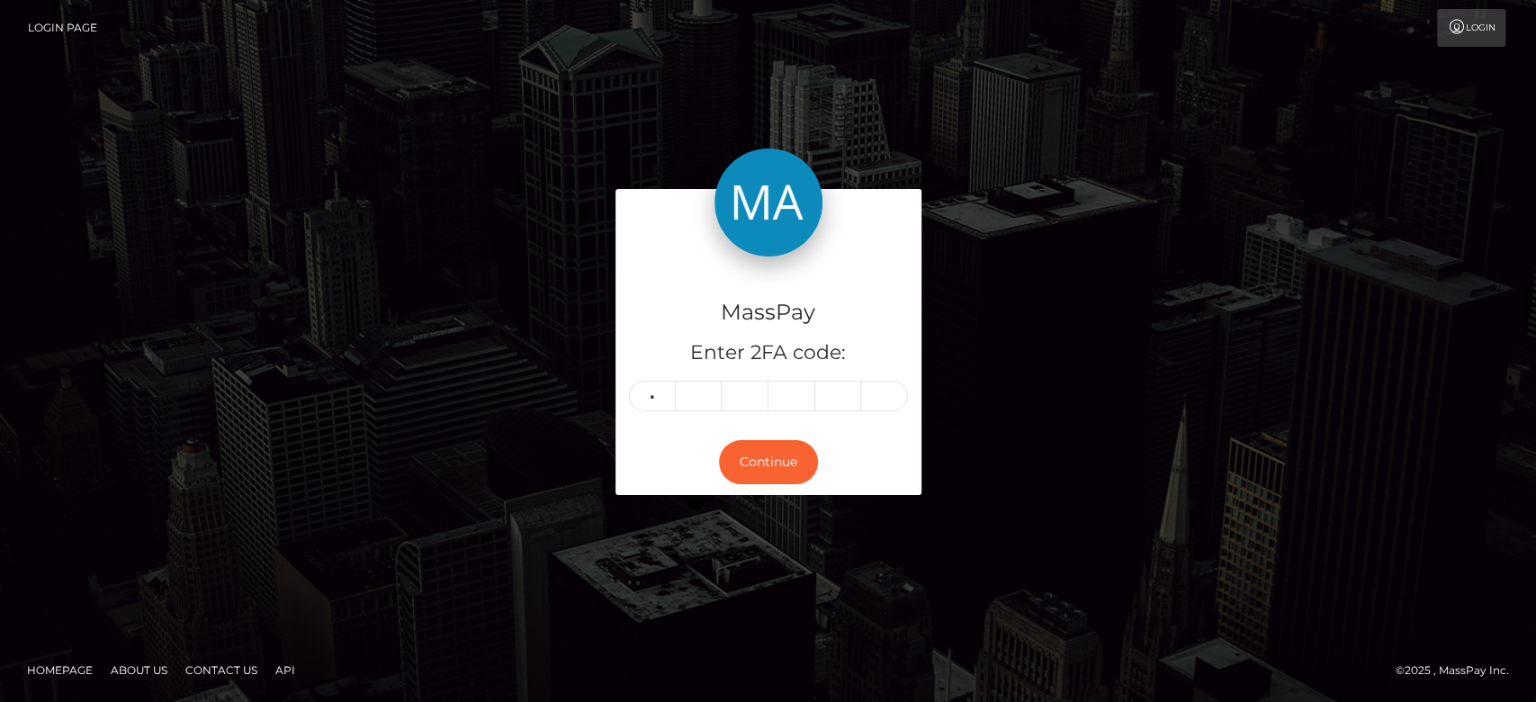
type input "5"
type input "8"
type input "7"
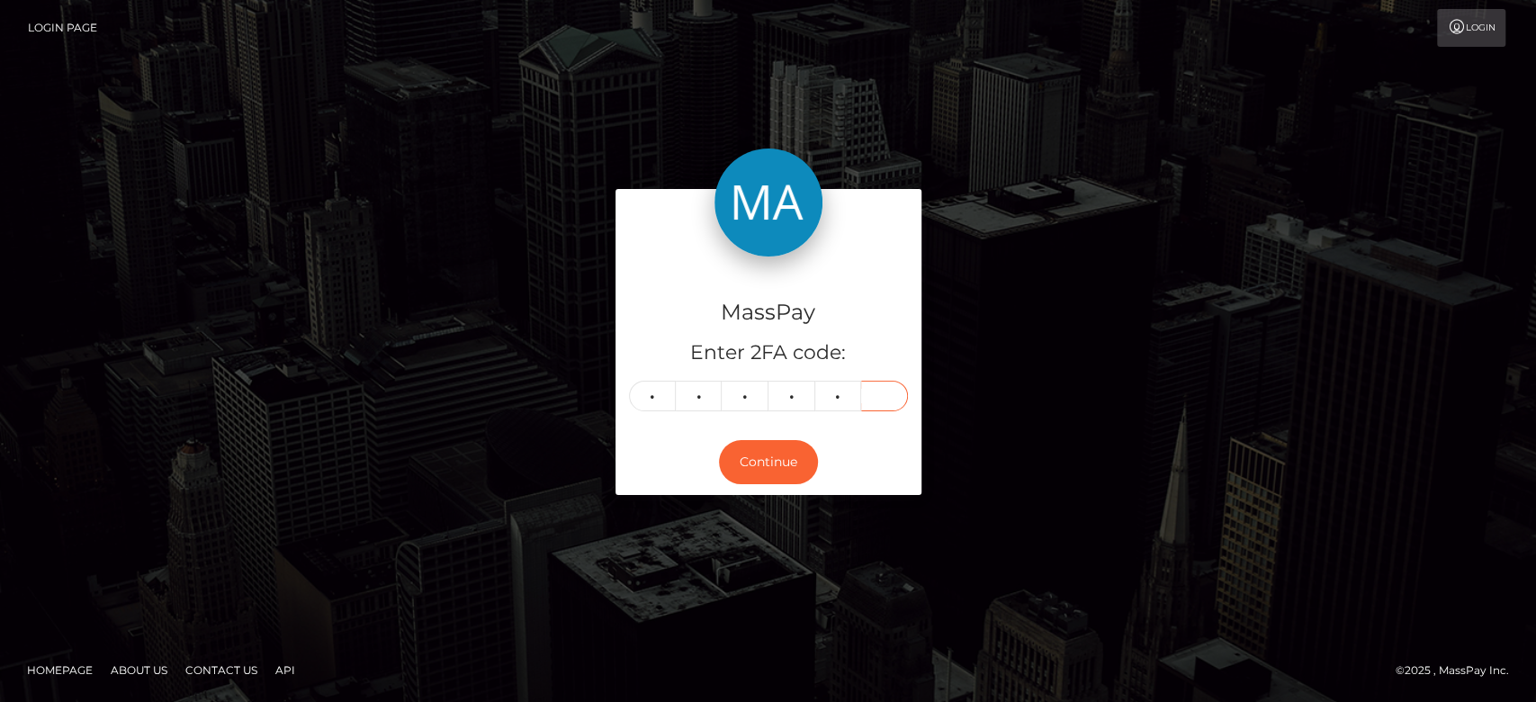
type input "3"
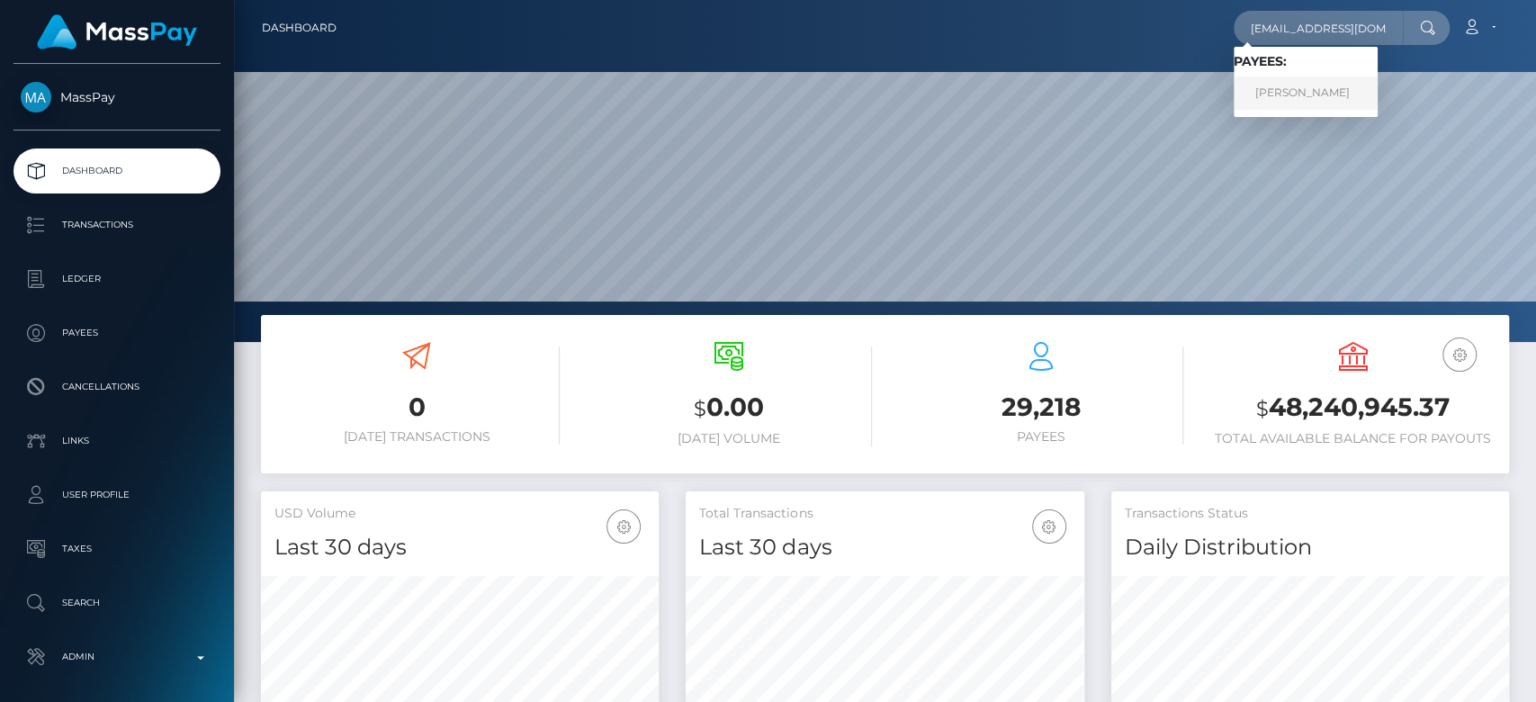
click at [1339, 81] on link "Julia Jakubczyk" at bounding box center [1306, 92] width 144 height 33
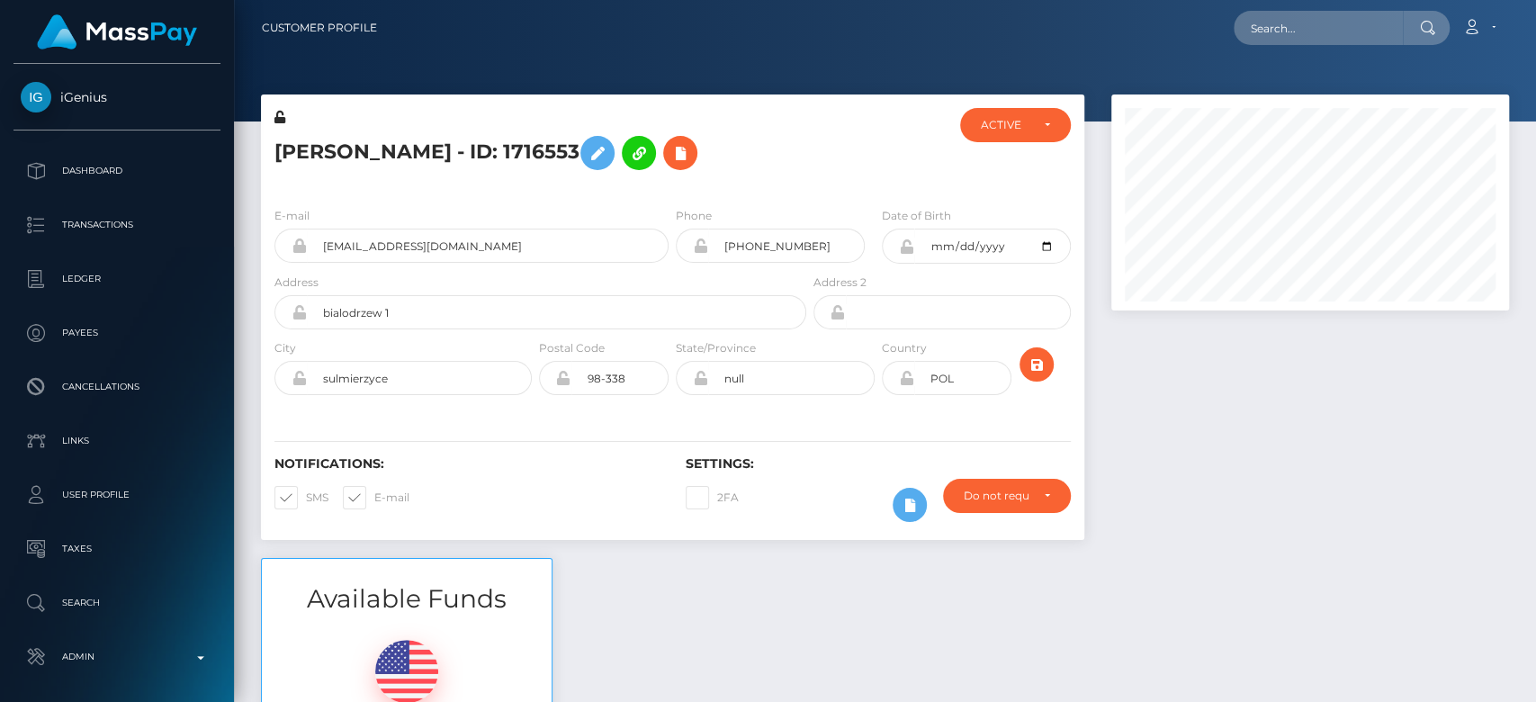
scroll to position [216, 398]
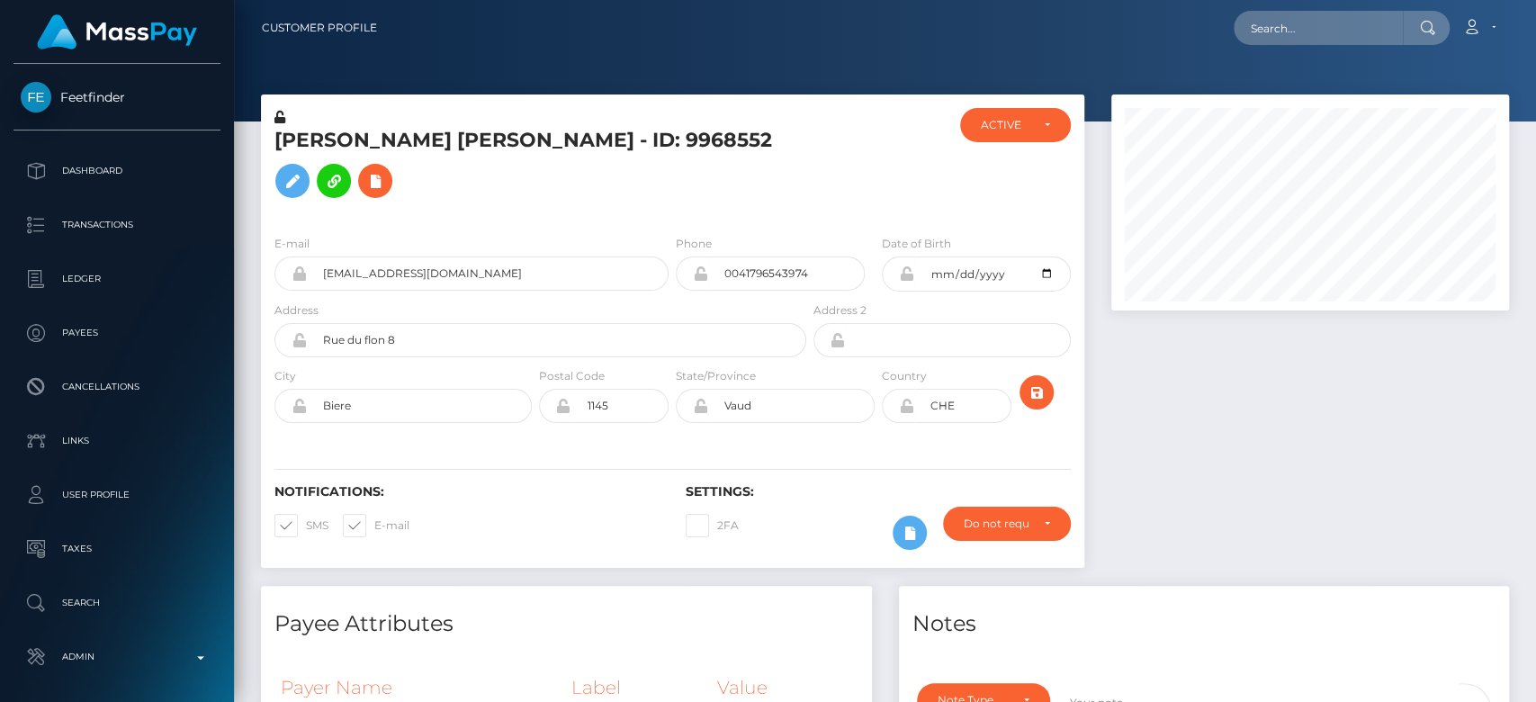
scroll to position [216, 398]
drag, startPoint x: 834, startPoint y: 251, endPoint x: 706, endPoint y: 252, distance: 128.7
click at [706, 256] on div "0041796543974" at bounding box center [770, 273] width 189 height 34
click at [1157, 444] on div at bounding box center [1310, 339] width 425 height 491
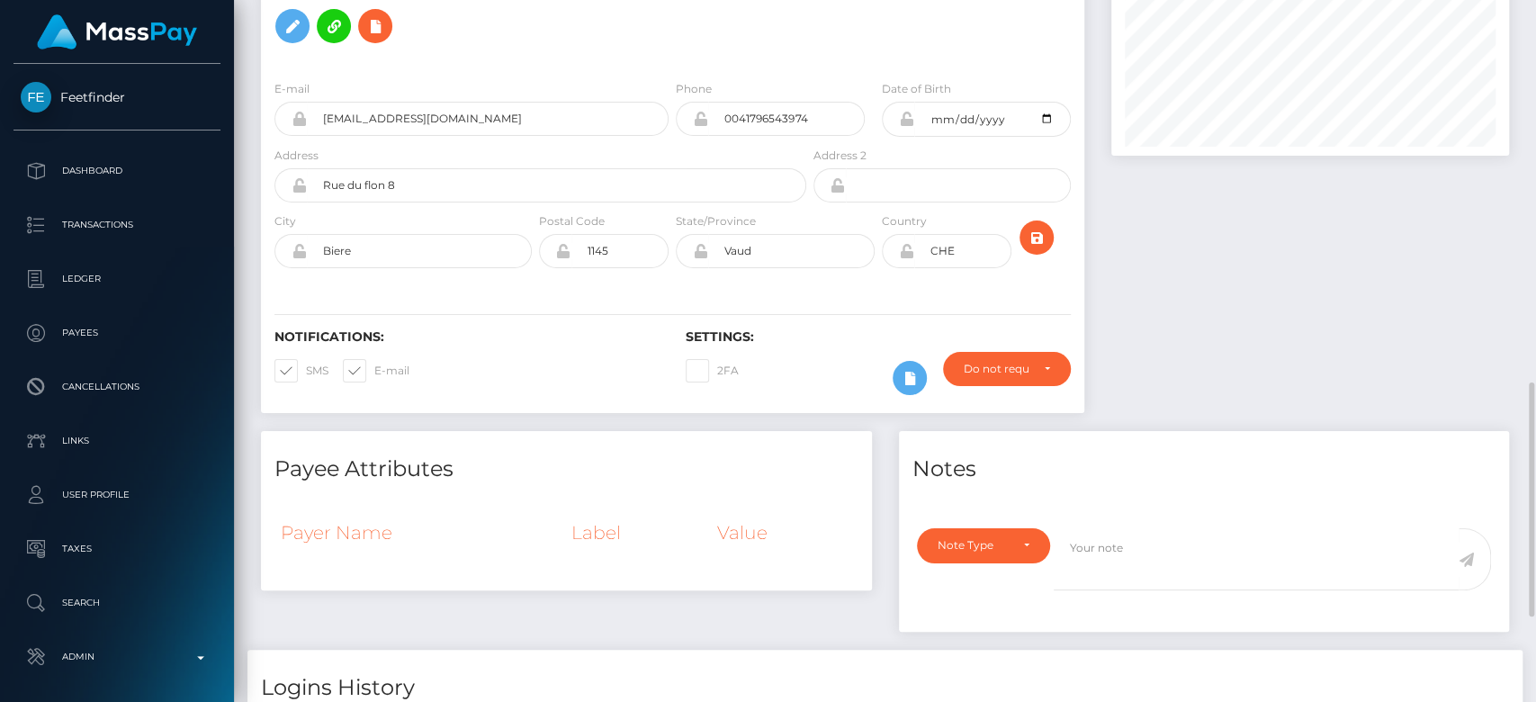
scroll to position [0, 0]
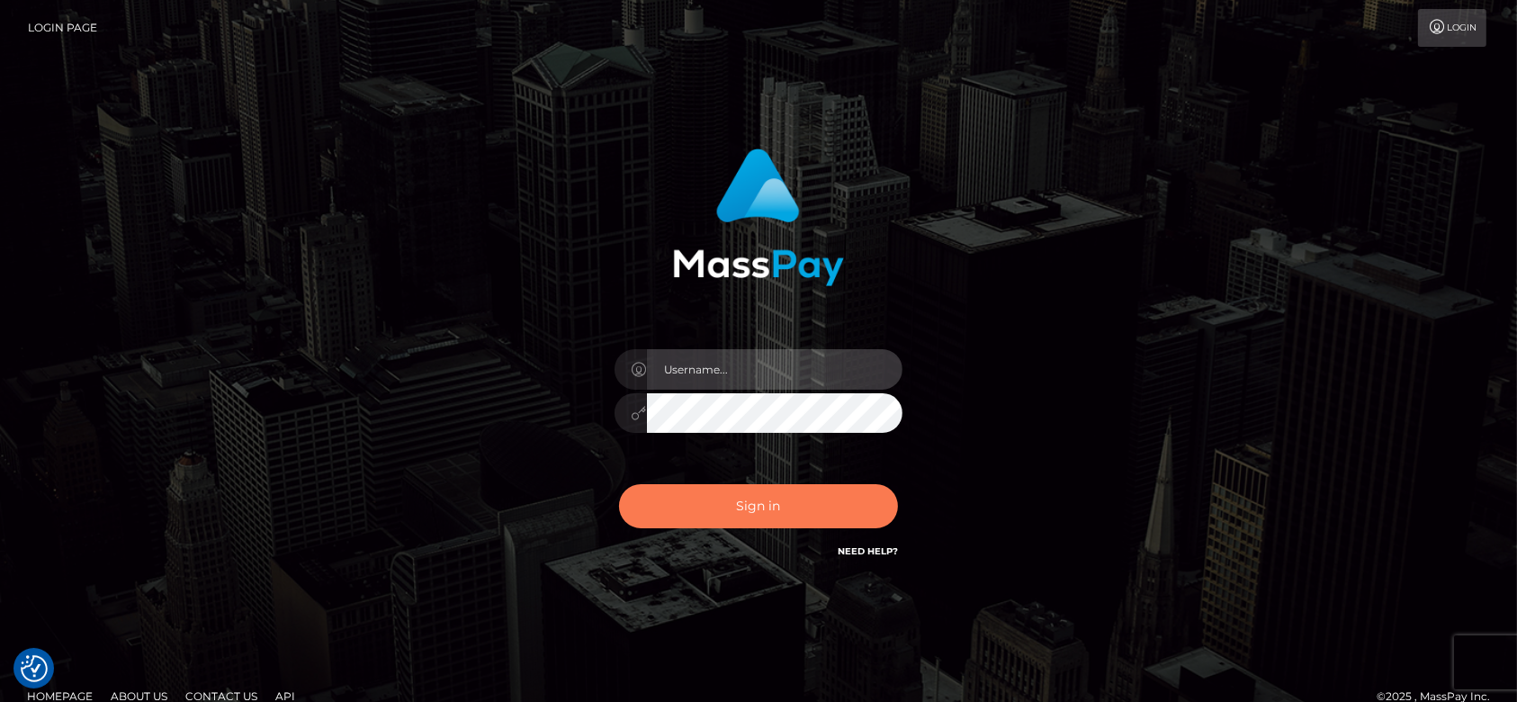
type input "fr.es"
click at [828, 508] on button "Sign in" at bounding box center [758, 506] width 279 height 44
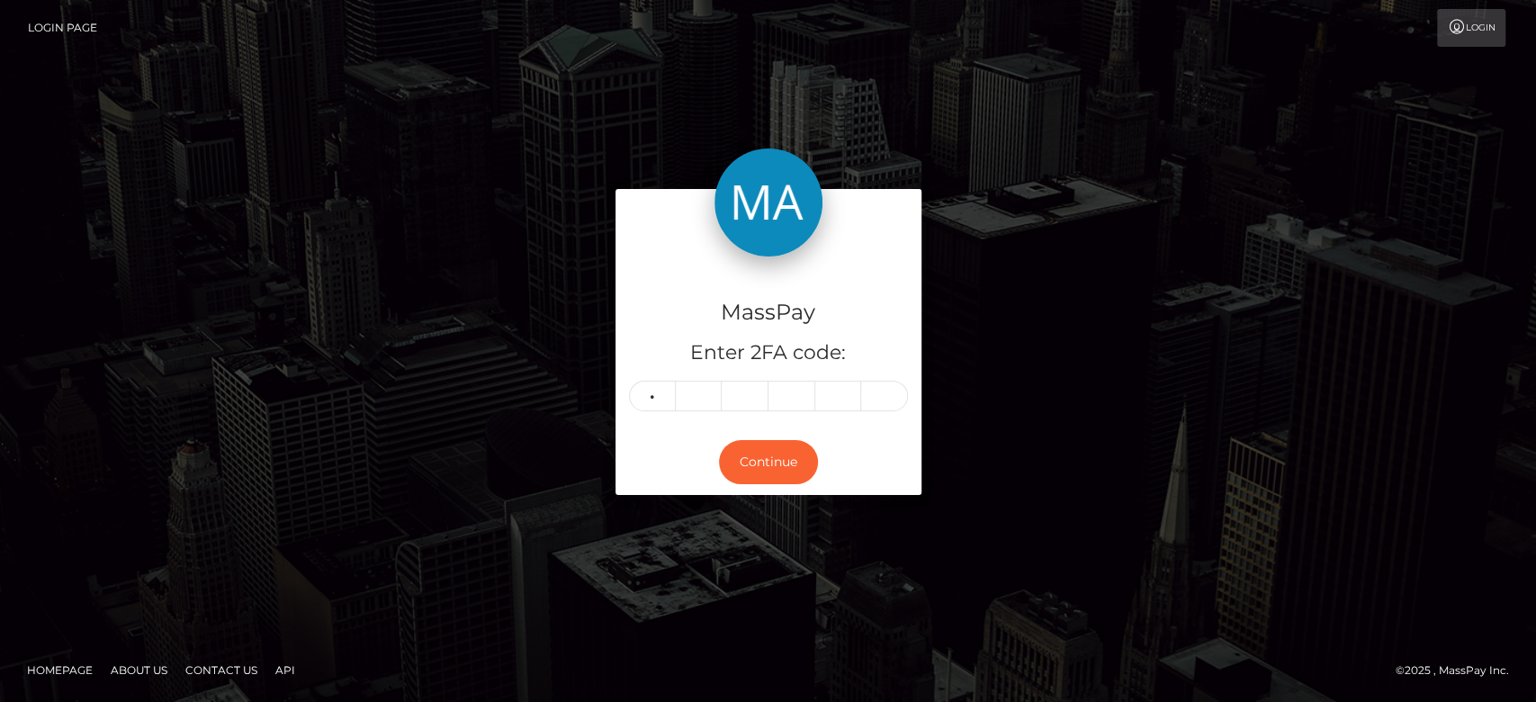
type input "6"
type input "8"
type input "4"
type input "0"
type input "4"
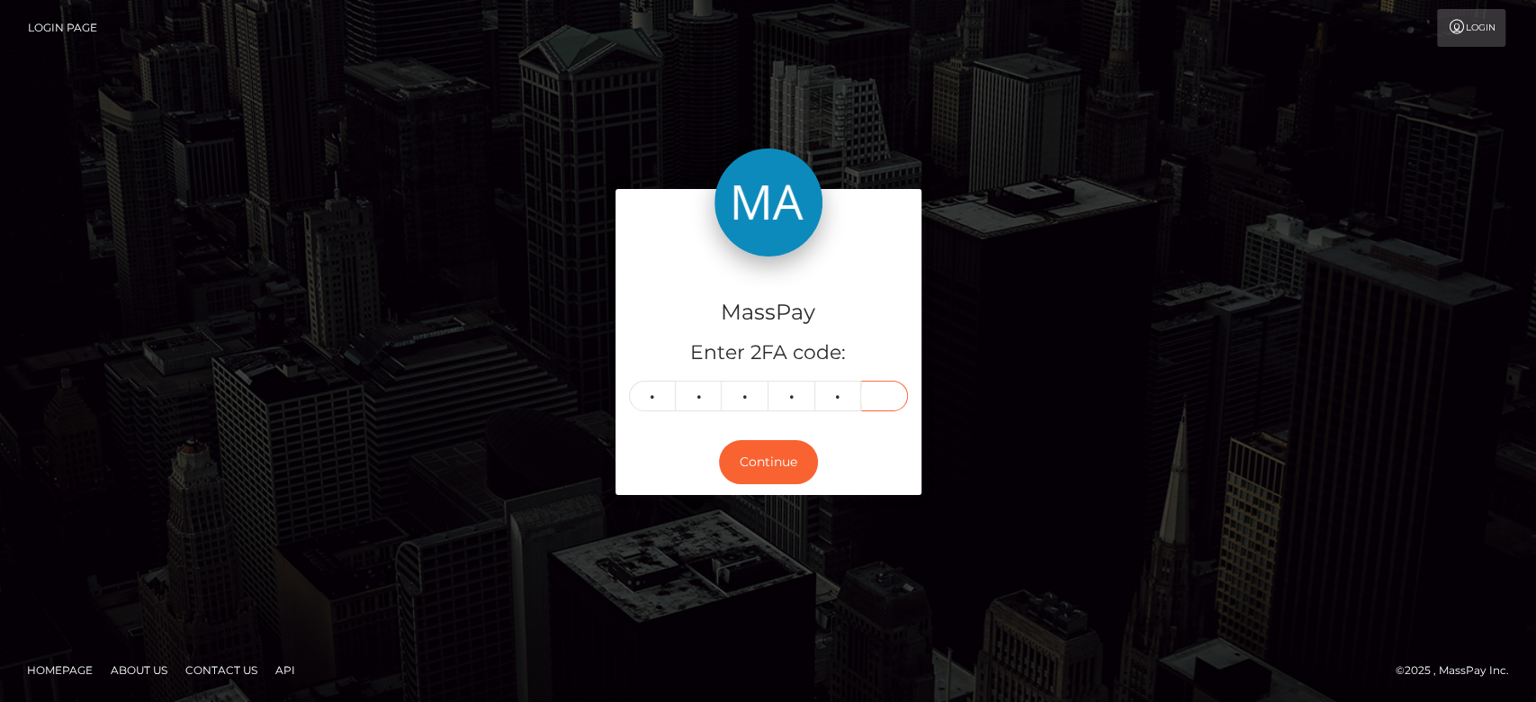
type input "8"
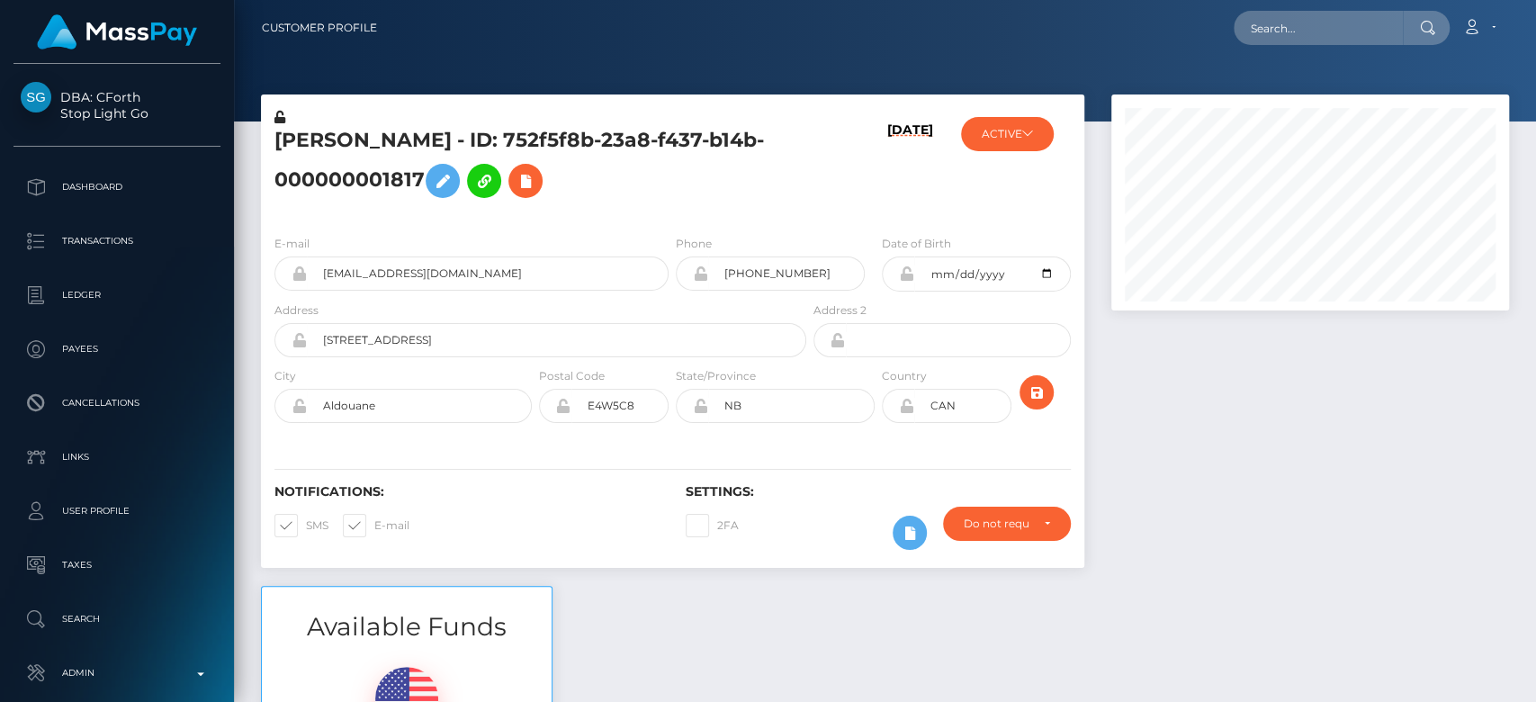
scroll to position [216, 398]
drag, startPoint x: 490, startPoint y: 138, endPoint x: 423, endPoint y: 164, distance: 71.5
click at [423, 164] on h5 "[PERSON_NAME] - ID: 752f5f8b-23a8-f437-b14b-000000001817" at bounding box center [535, 167] width 522 height 80
copy h5 "752f5f8b-23a8-f437-b14b-000000001817"
click at [778, 199] on h5 "[PERSON_NAME] - ID: 752f5f8b-23a8-f437-b14b-000000001817" at bounding box center [535, 167] width 522 height 80
